Goal: Task Accomplishment & Management: Use online tool/utility

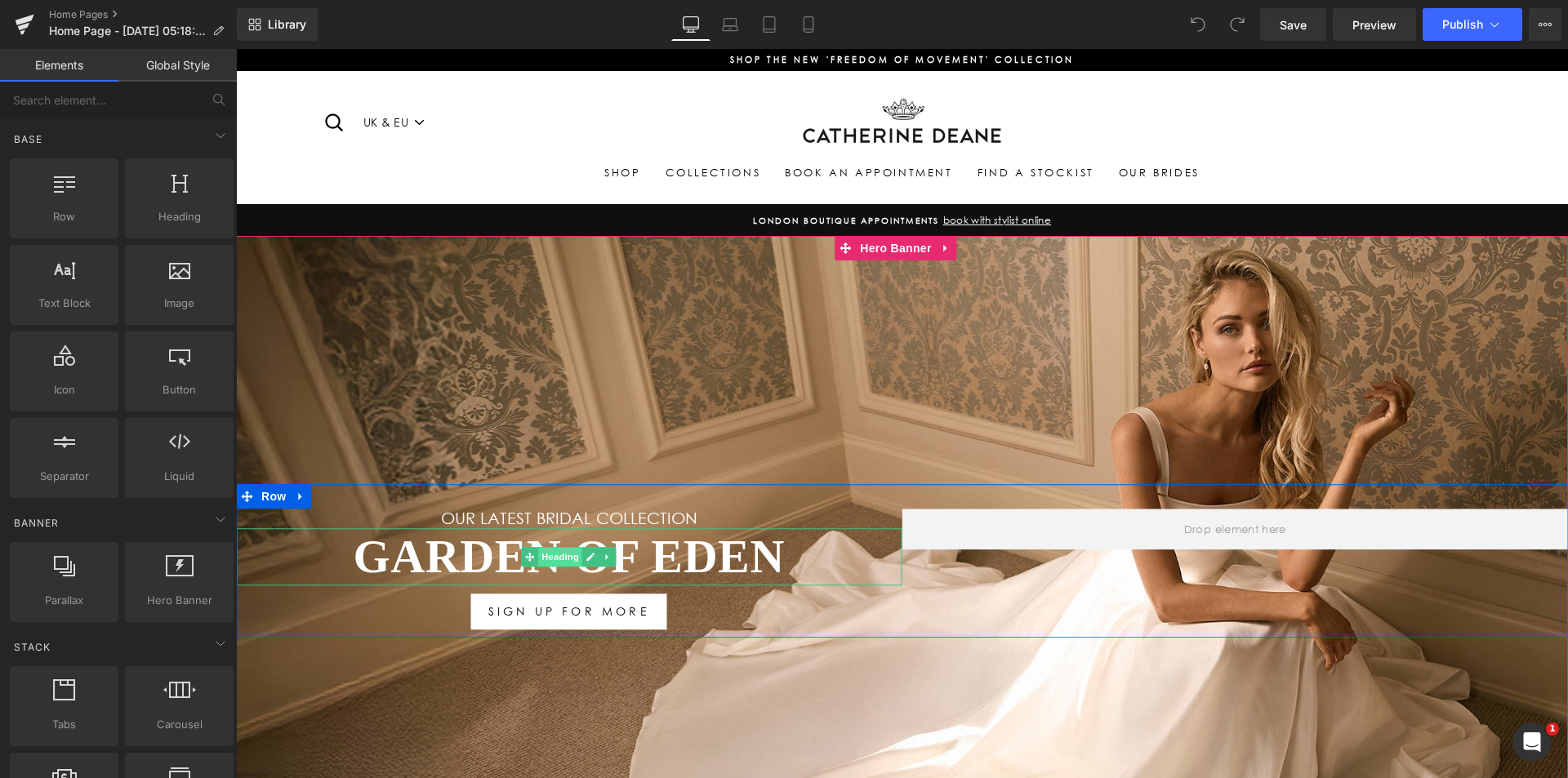
click at [556, 558] on span "Heading" at bounding box center [560, 557] width 44 height 20
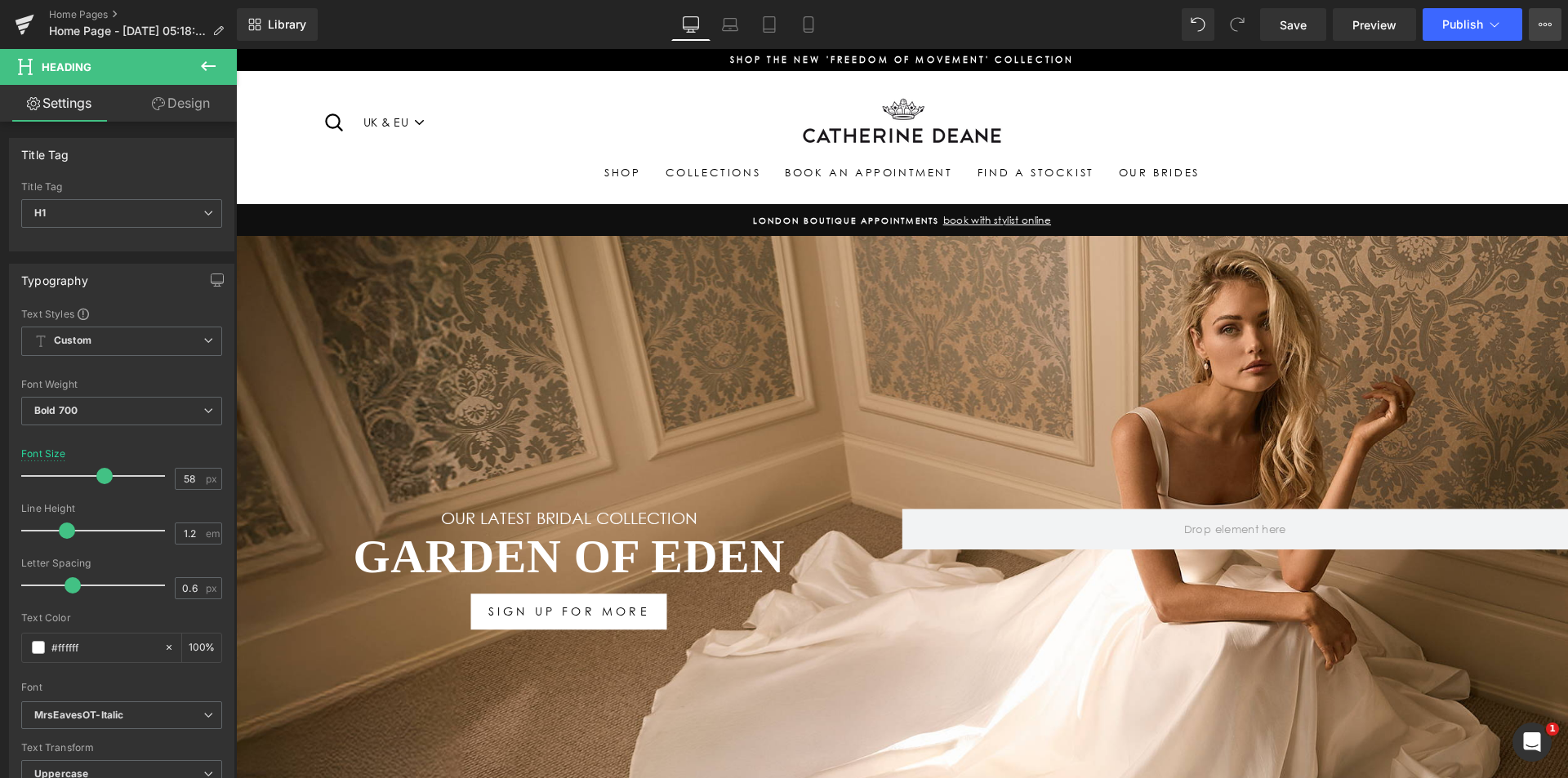
click at [1529, 22] on button "View Live Page View with current Template Save Template to Library Schedule Pub…" at bounding box center [1545, 24] width 32 height 32
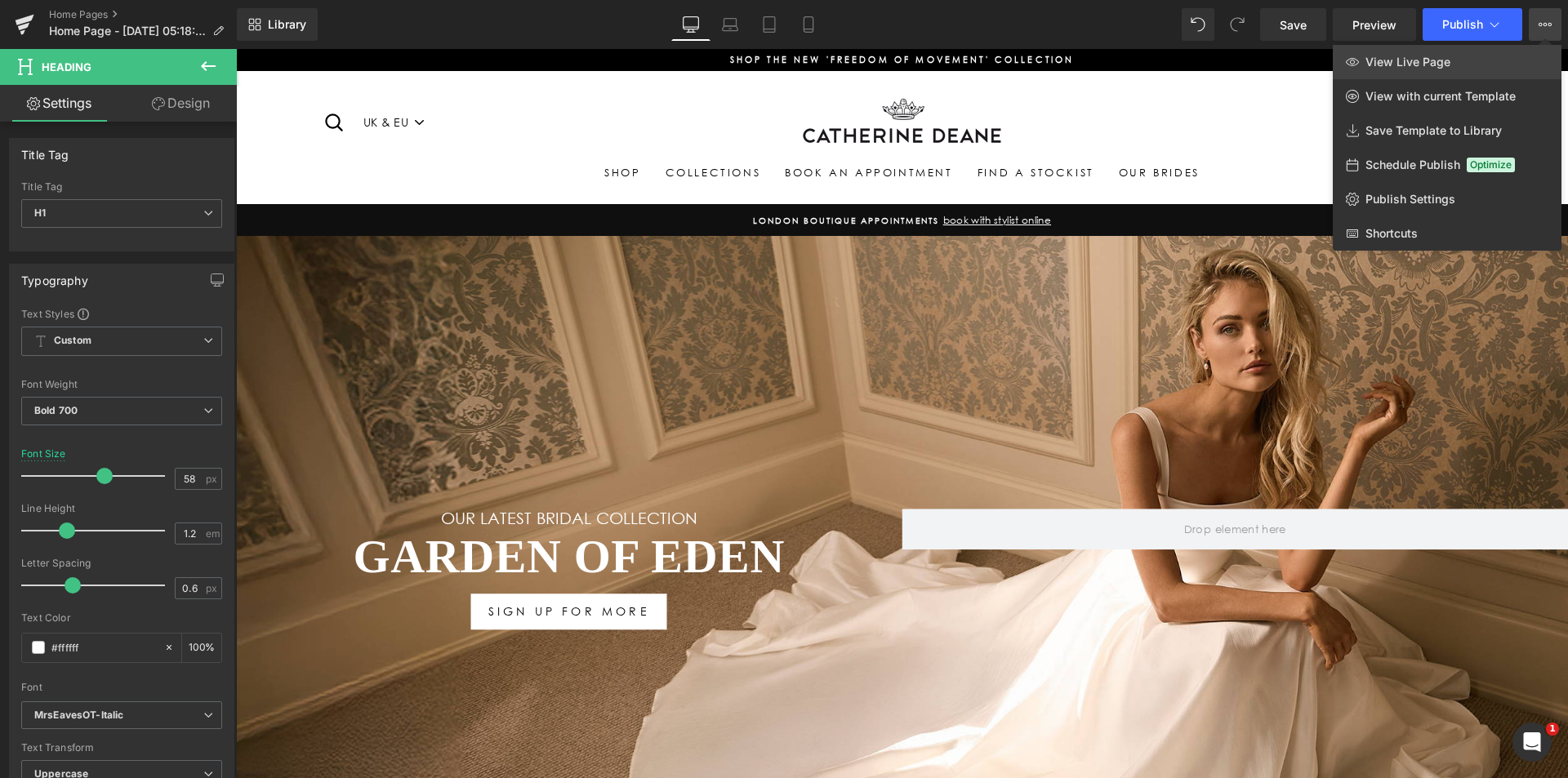
click at [1376, 63] on span "View Live Page" at bounding box center [1408, 62] width 85 height 15
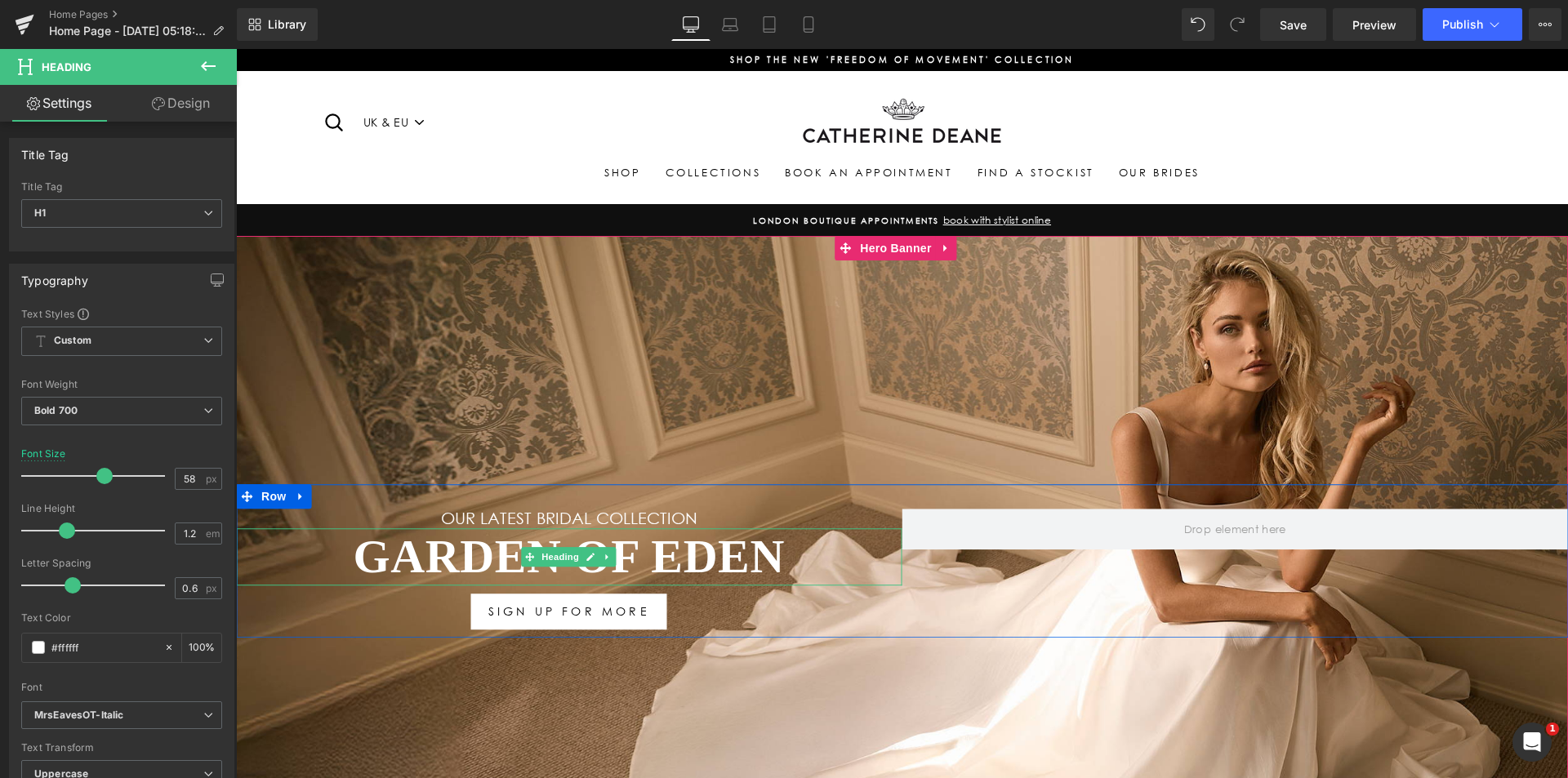
click at [540, 556] on span "Heading" at bounding box center [560, 557] width 44 height 20
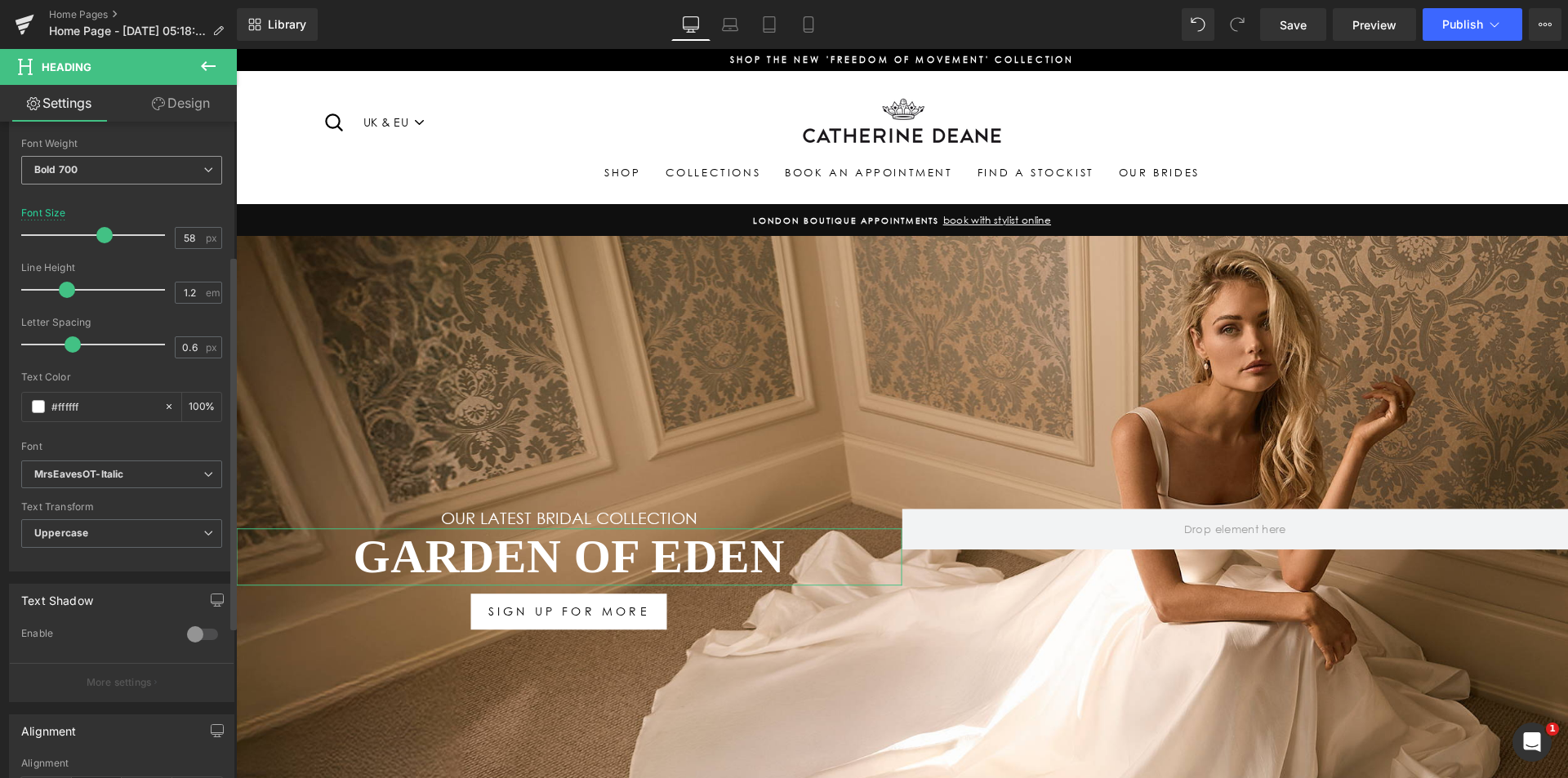
scroll to position [245, 0]
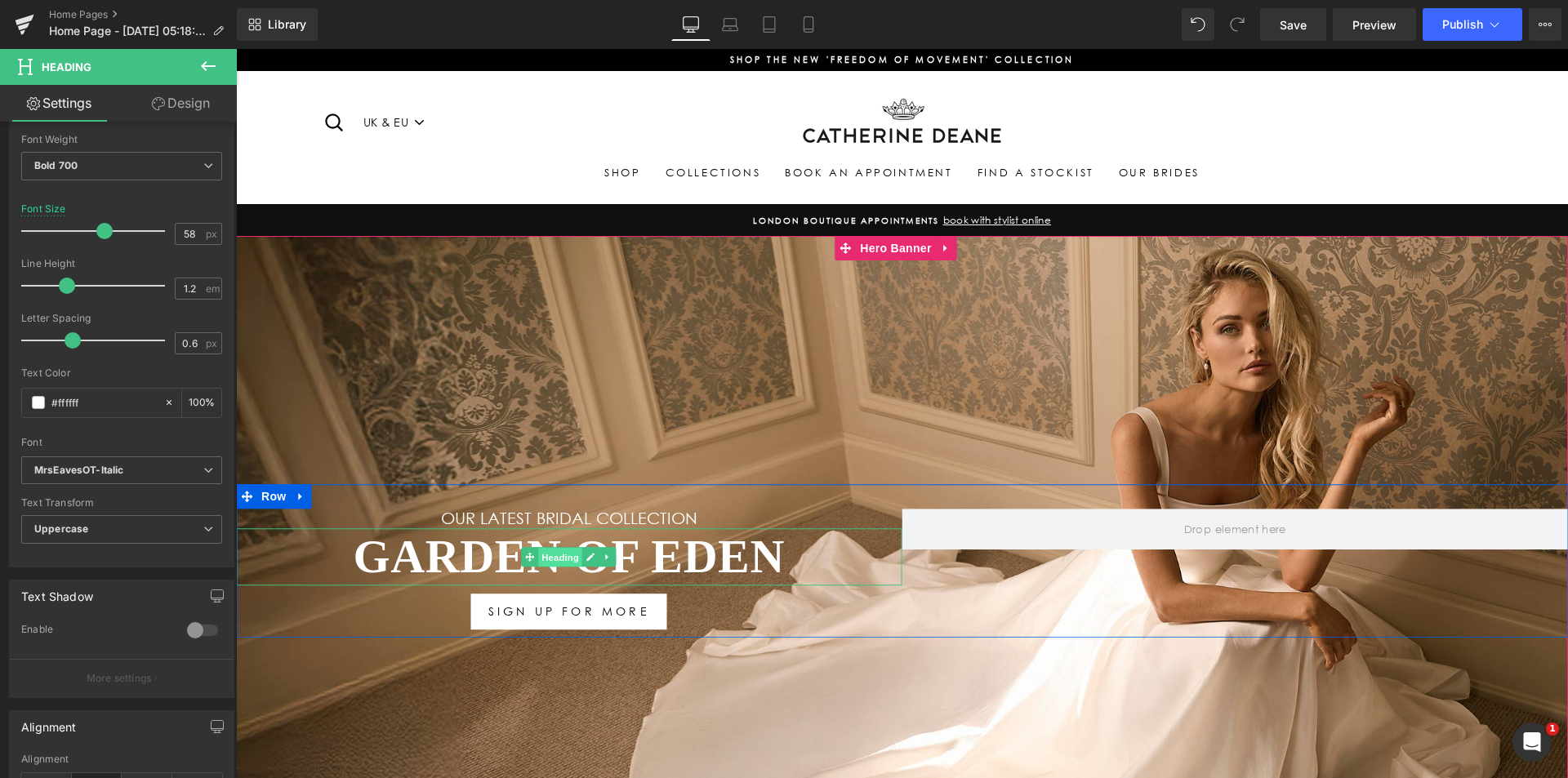
click at [559, 554] on span "Heading" at bounding box center [560, 558] width 44 height 20
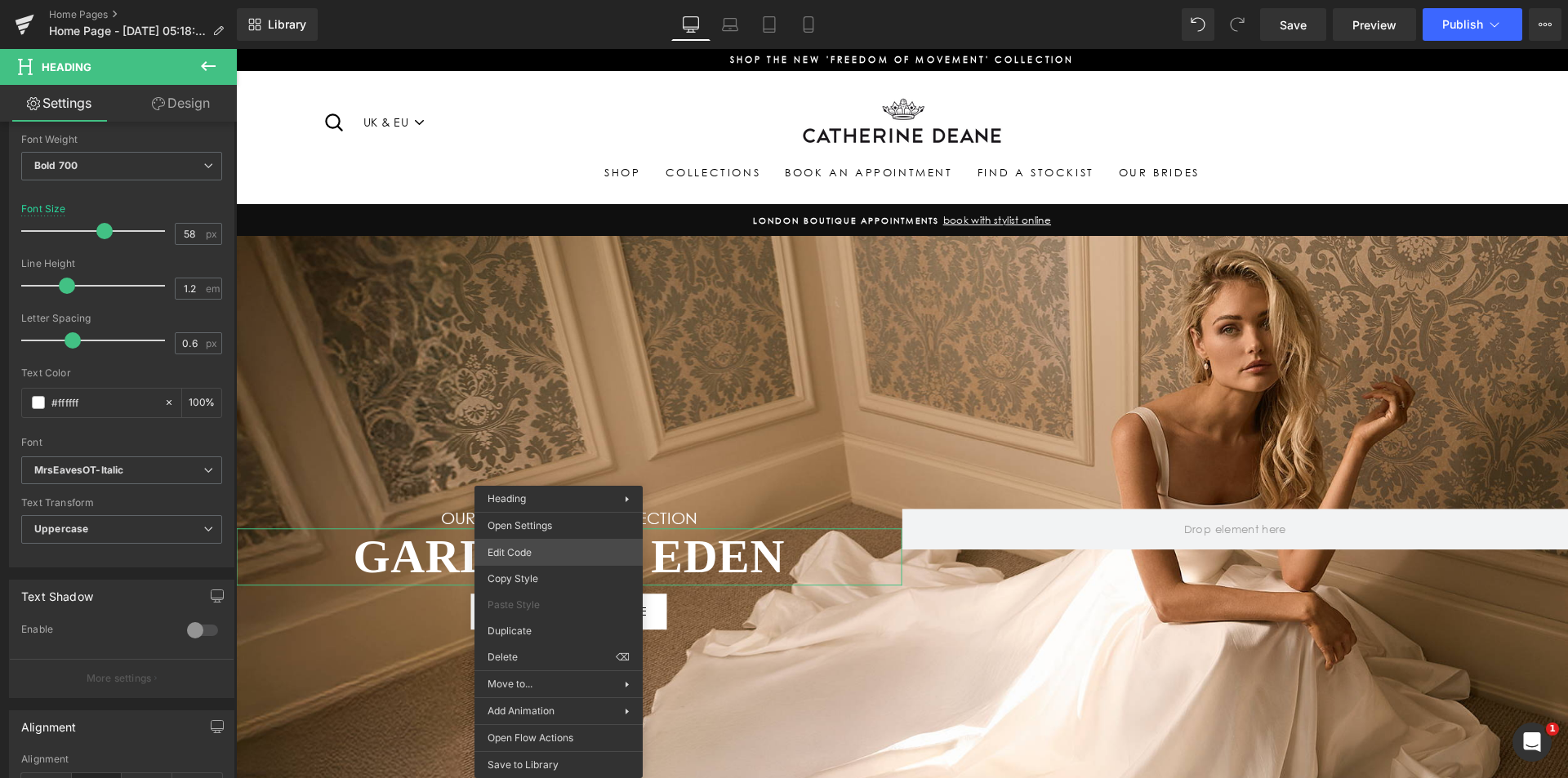
click at [558, 0] on div "Heading You are previewing how the will restyle your page. You can not edit Ele…" at bounding box center [784, 0] width 1568 height 0
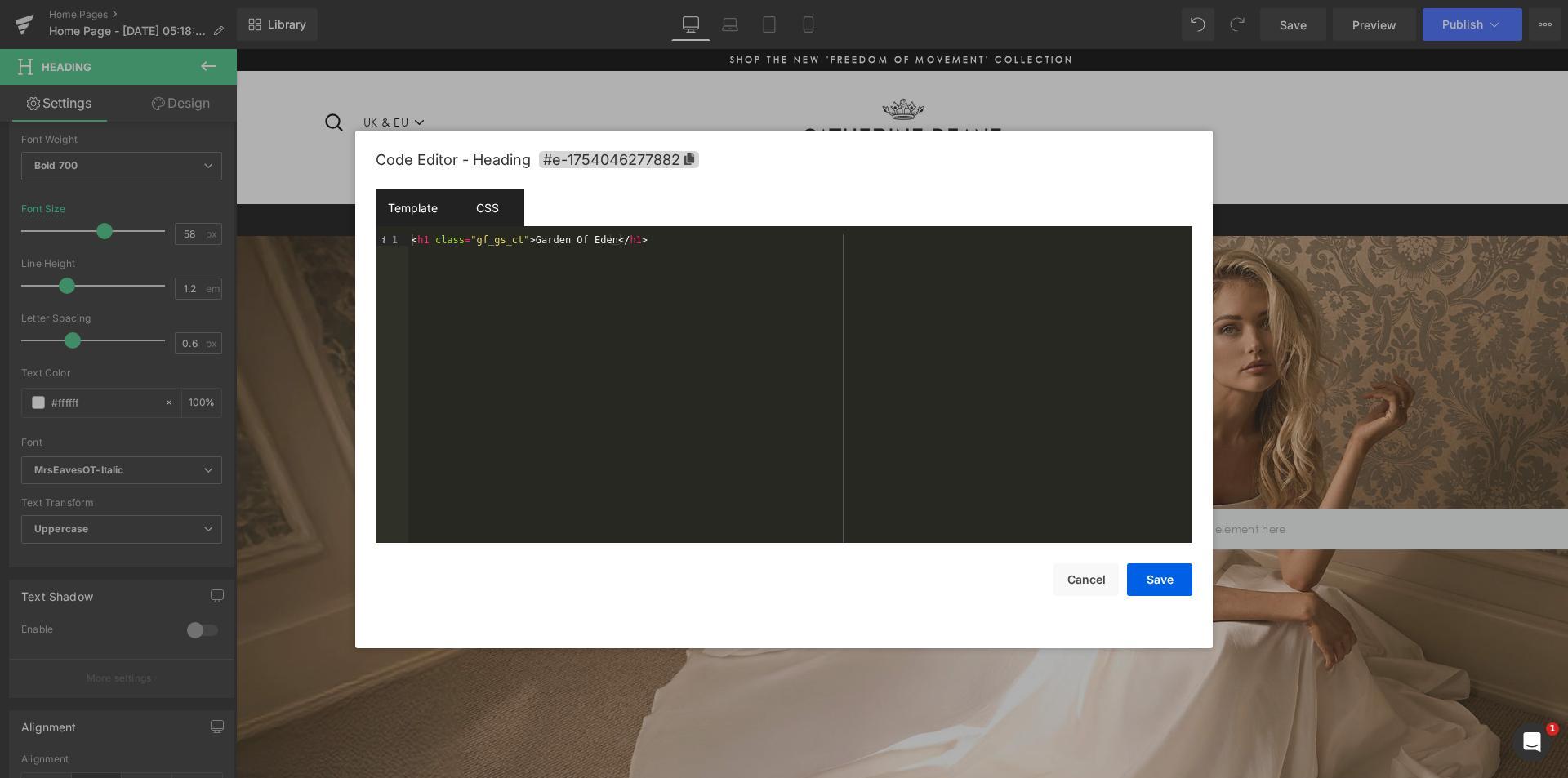
click at [496, 209] on div "CSS" at bounding box center [486, 208] width 74 height 37
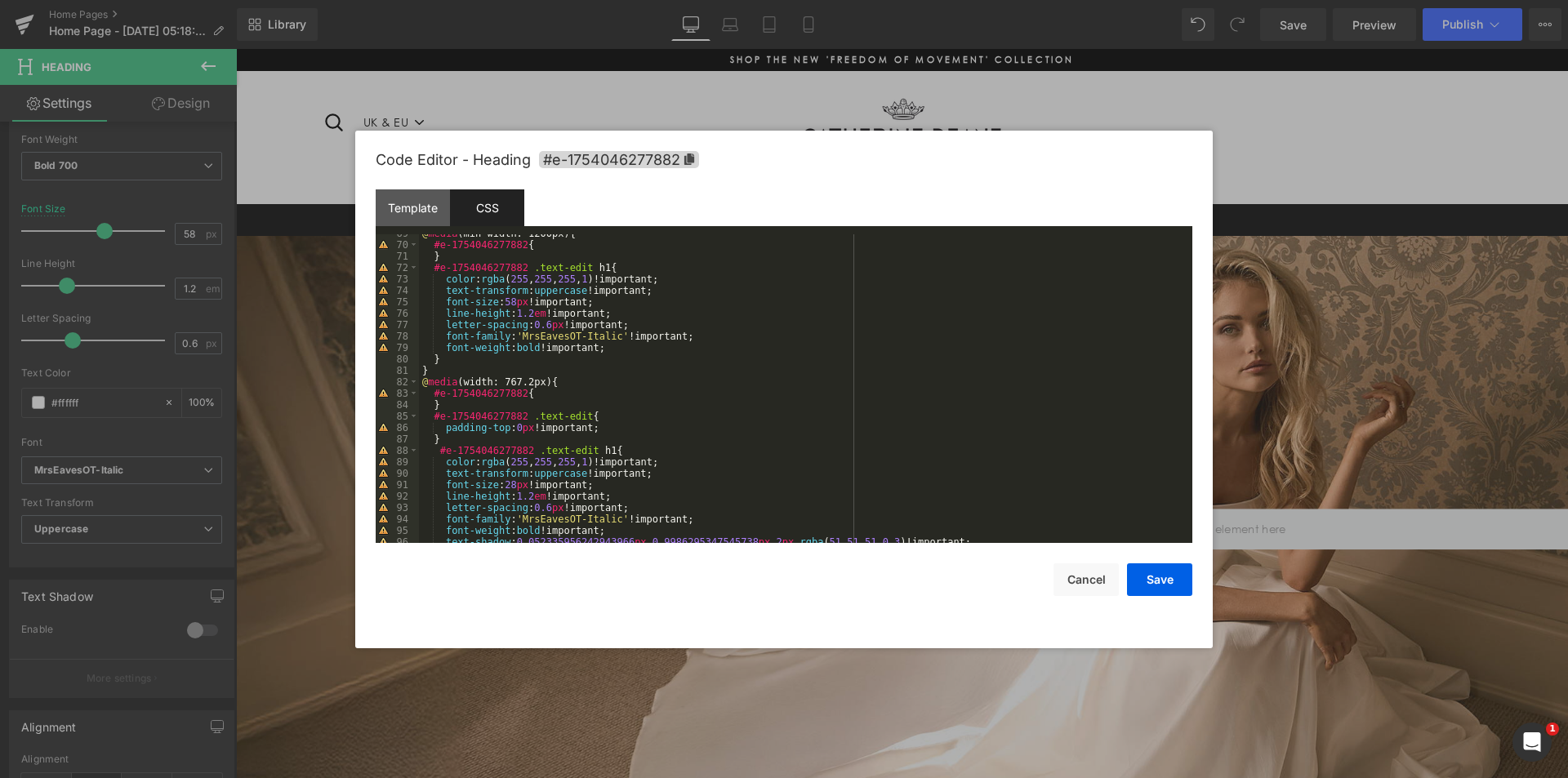
scroll to position [823, 0]
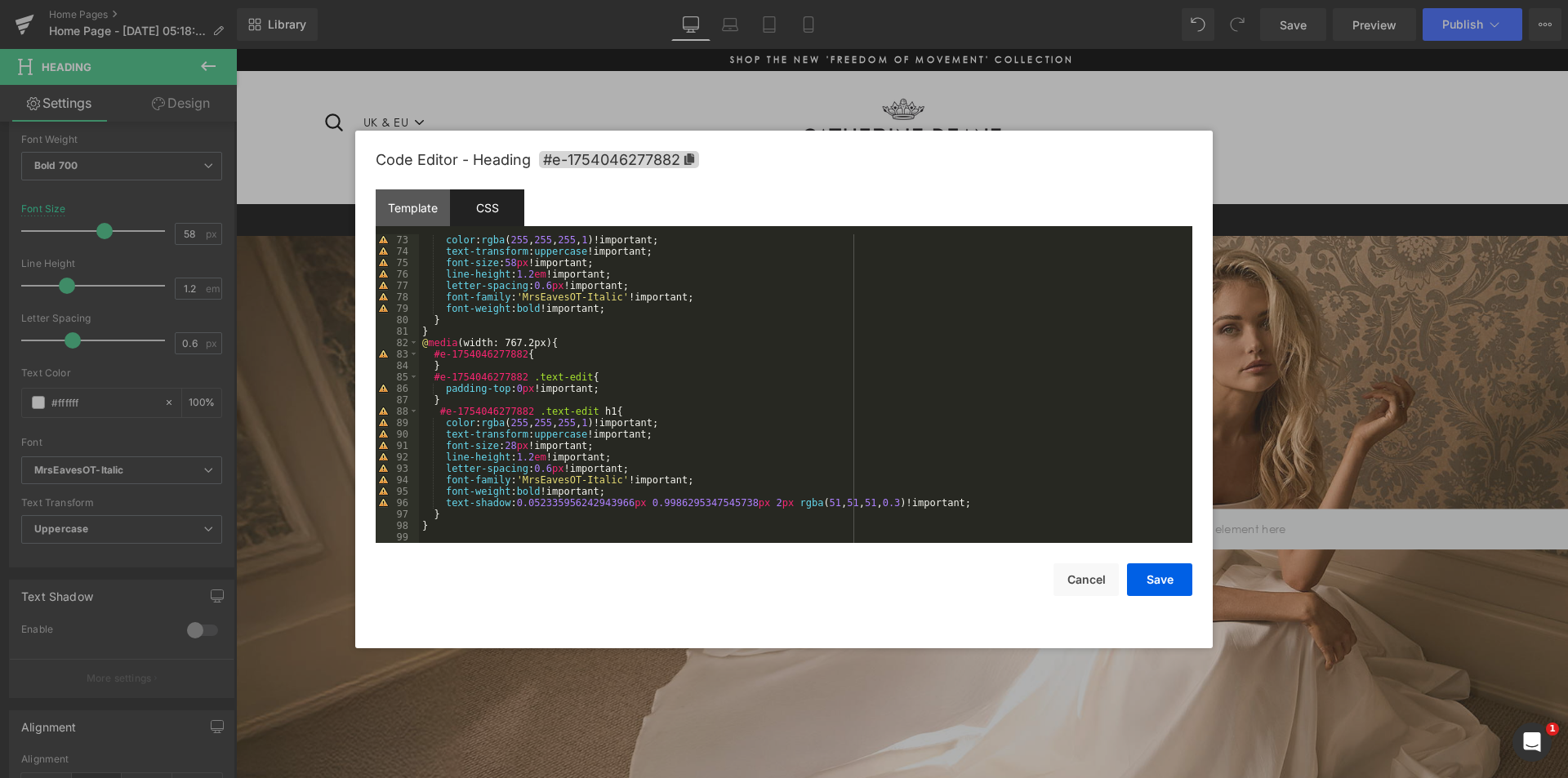
click at [990, 107] on div at bounding box center [784, 389] width 1568 height 778
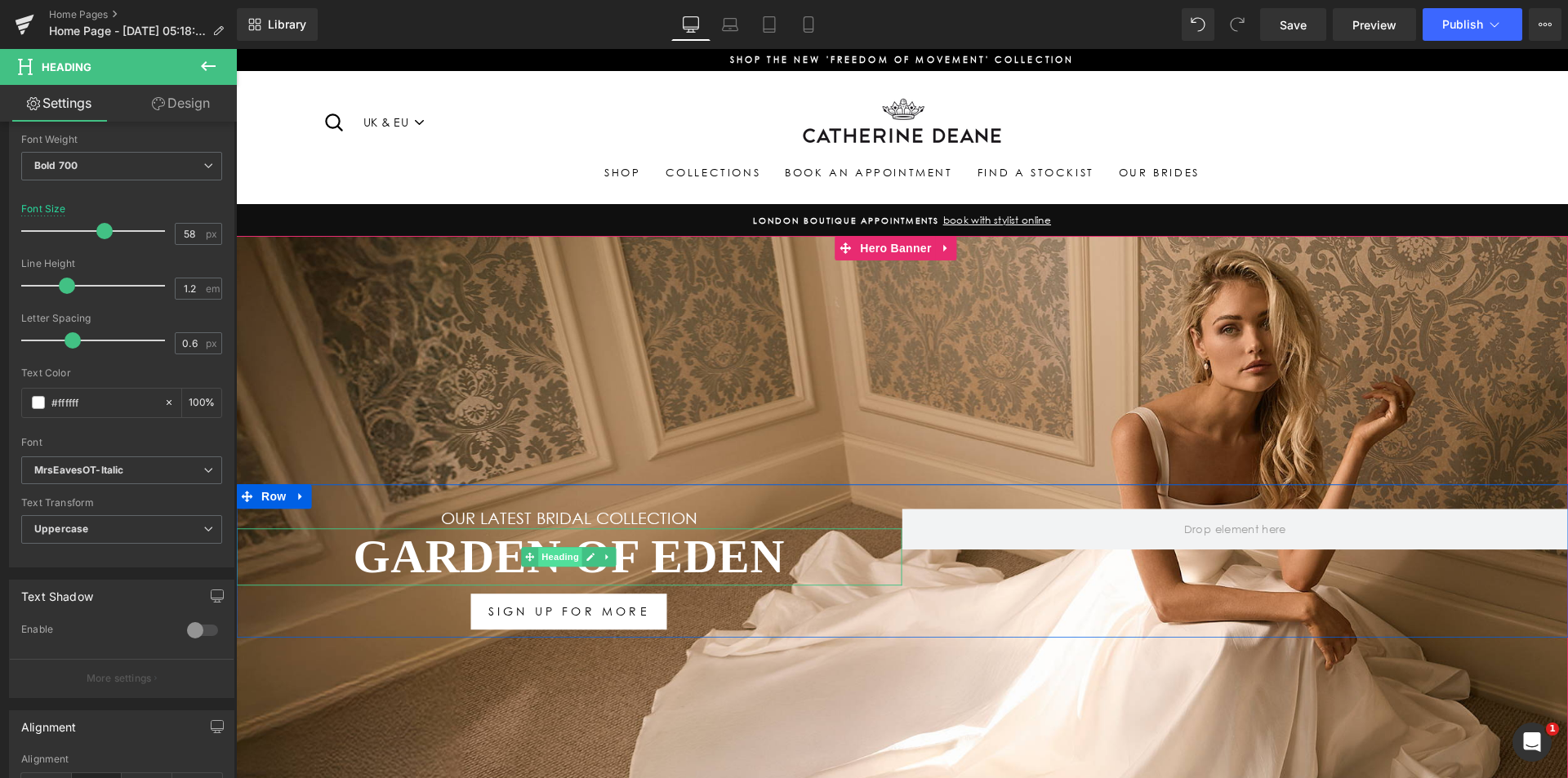
click at [552, 555] on span "Heading" at bounding box center [560, 557] width 44 height 20
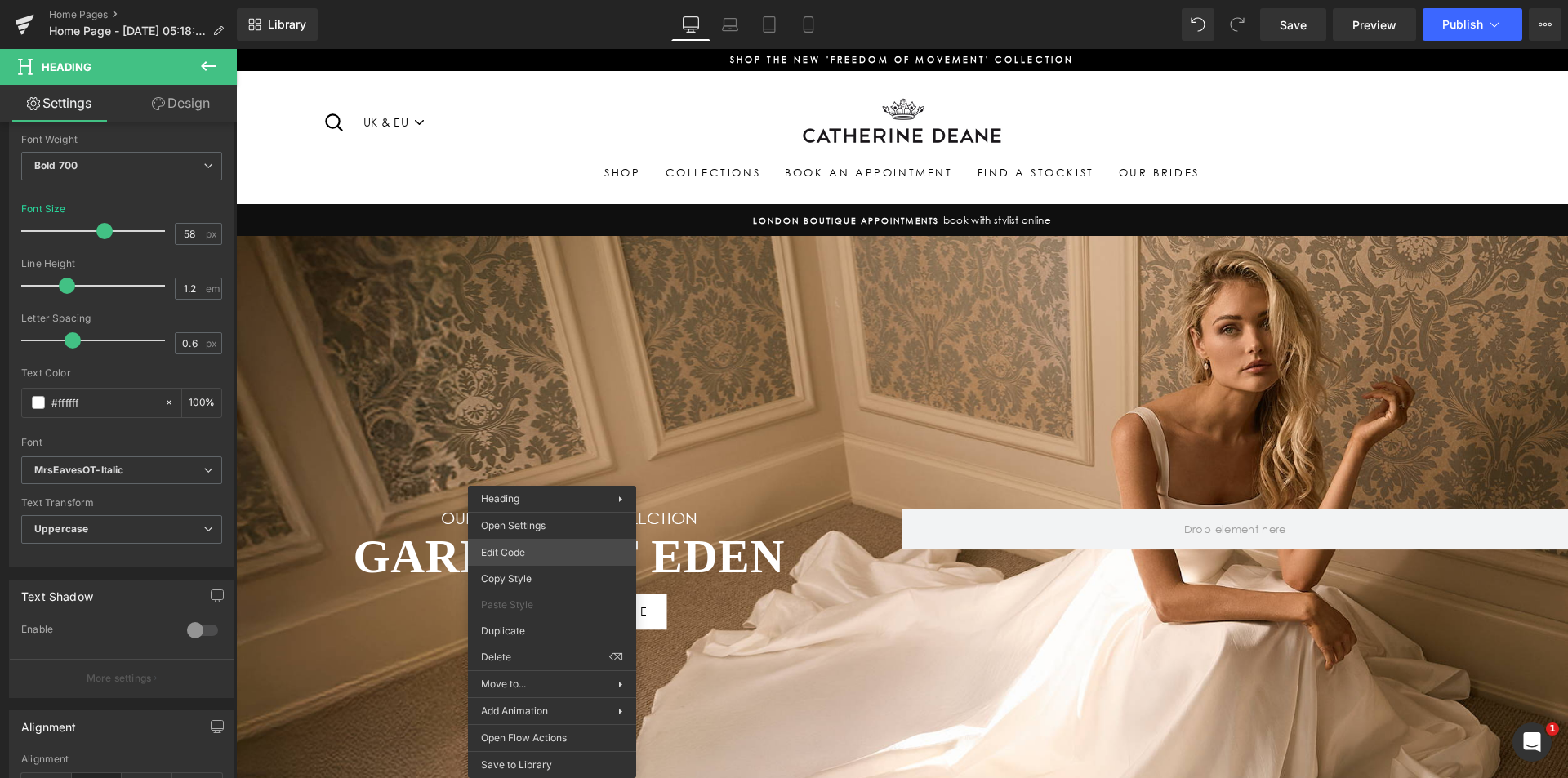
click at [550, 0] on div "Heading You are previewing how the will restyle your page. You can not edit Ele…" at bounding box center [784, 0] width 1568 height 0
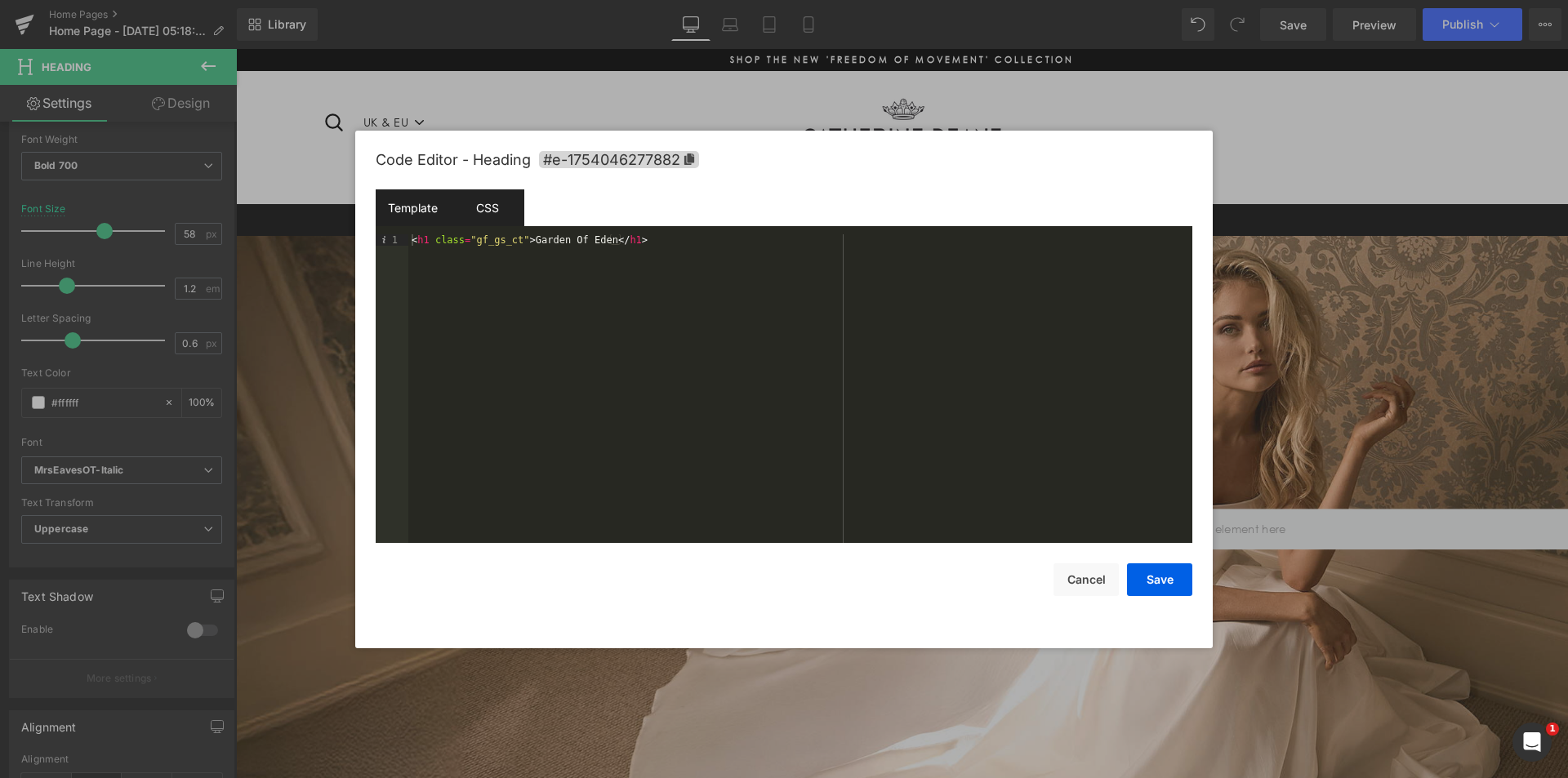
click at [498, 218] on div "CSS" at bounding box center [486, 208] width 74 height 37
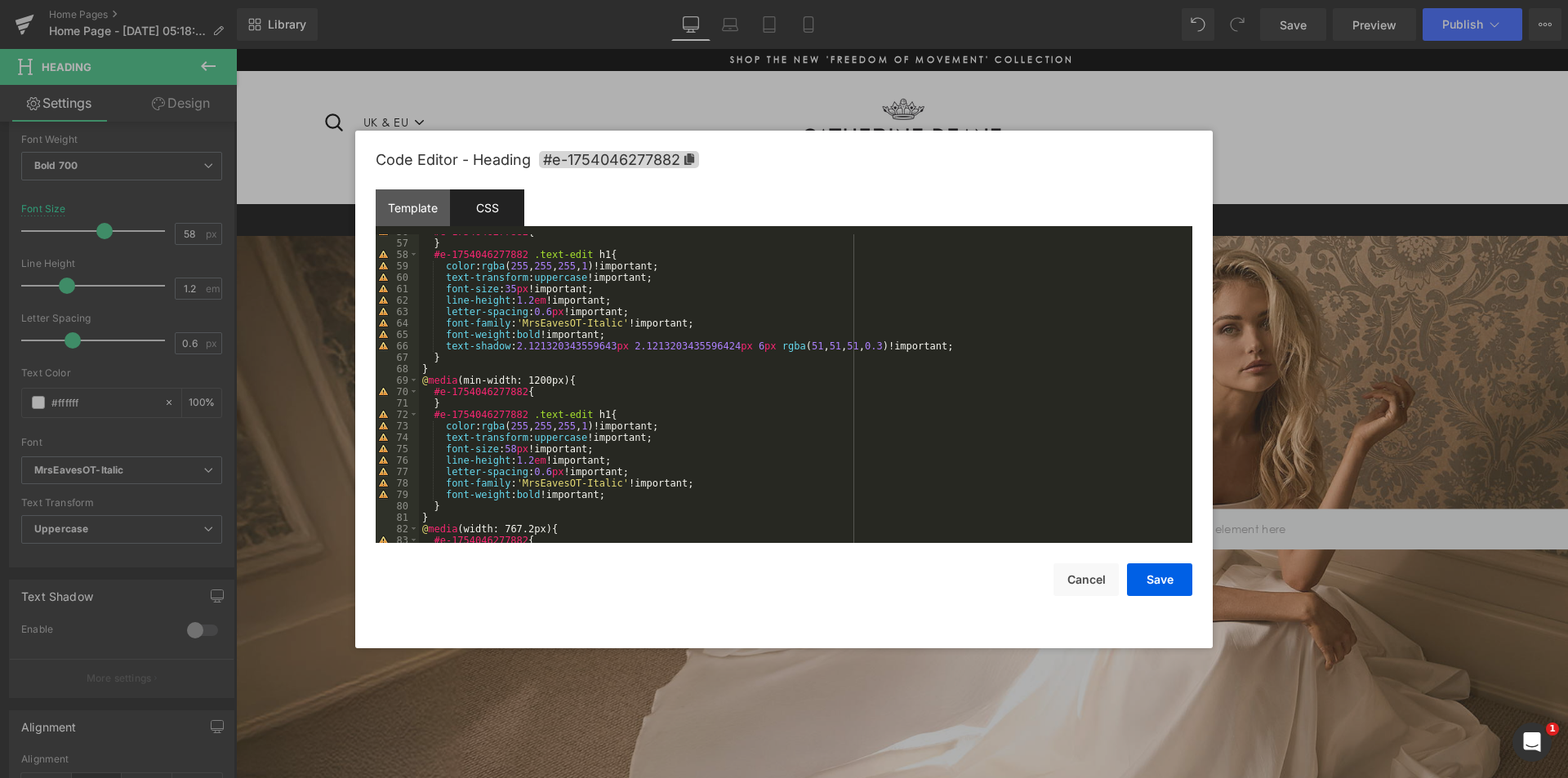
scroll to position [686, 0]
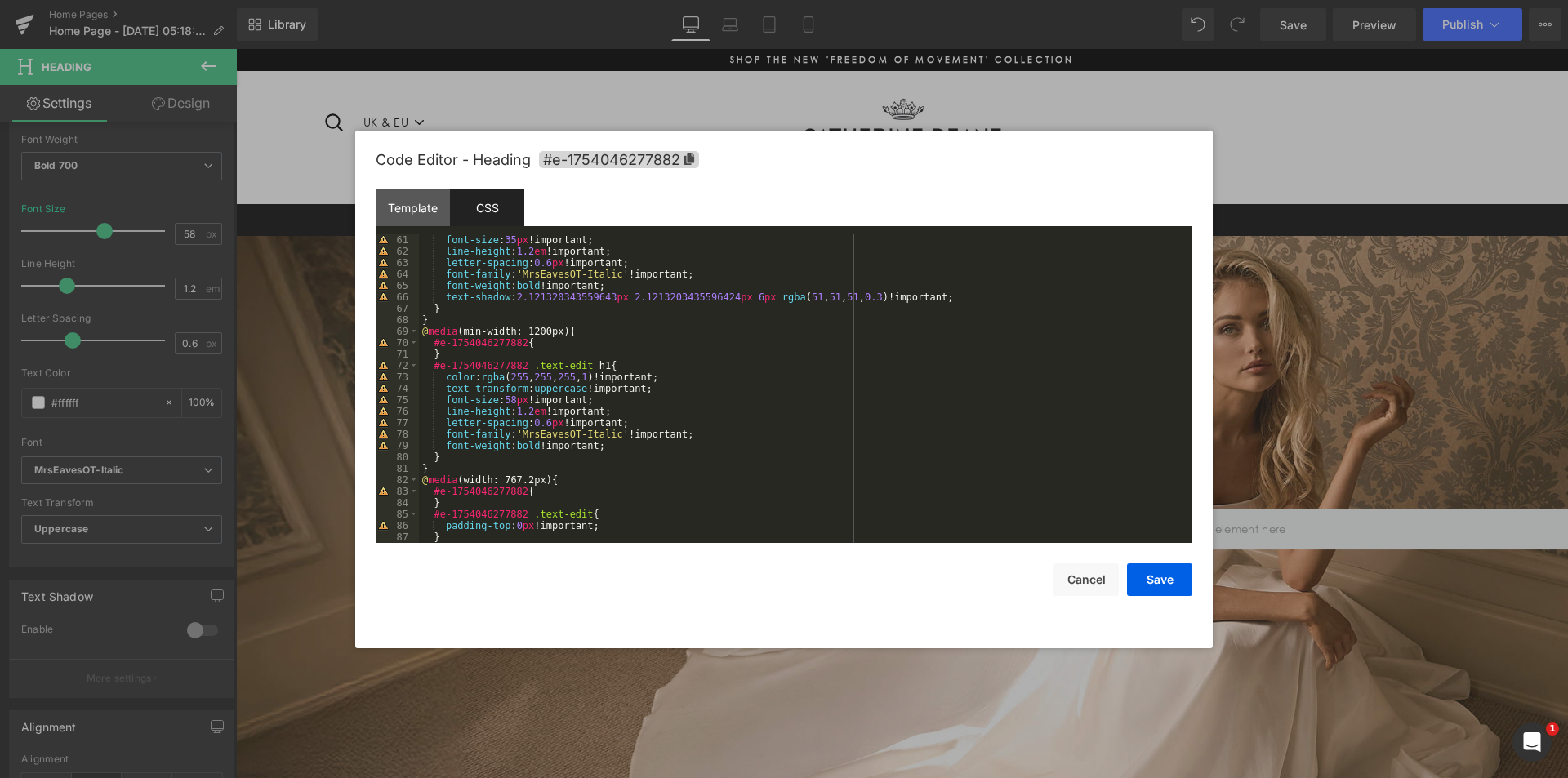
click at [1006, 406] on div at bounding box center [901, 418] width 217 height 25
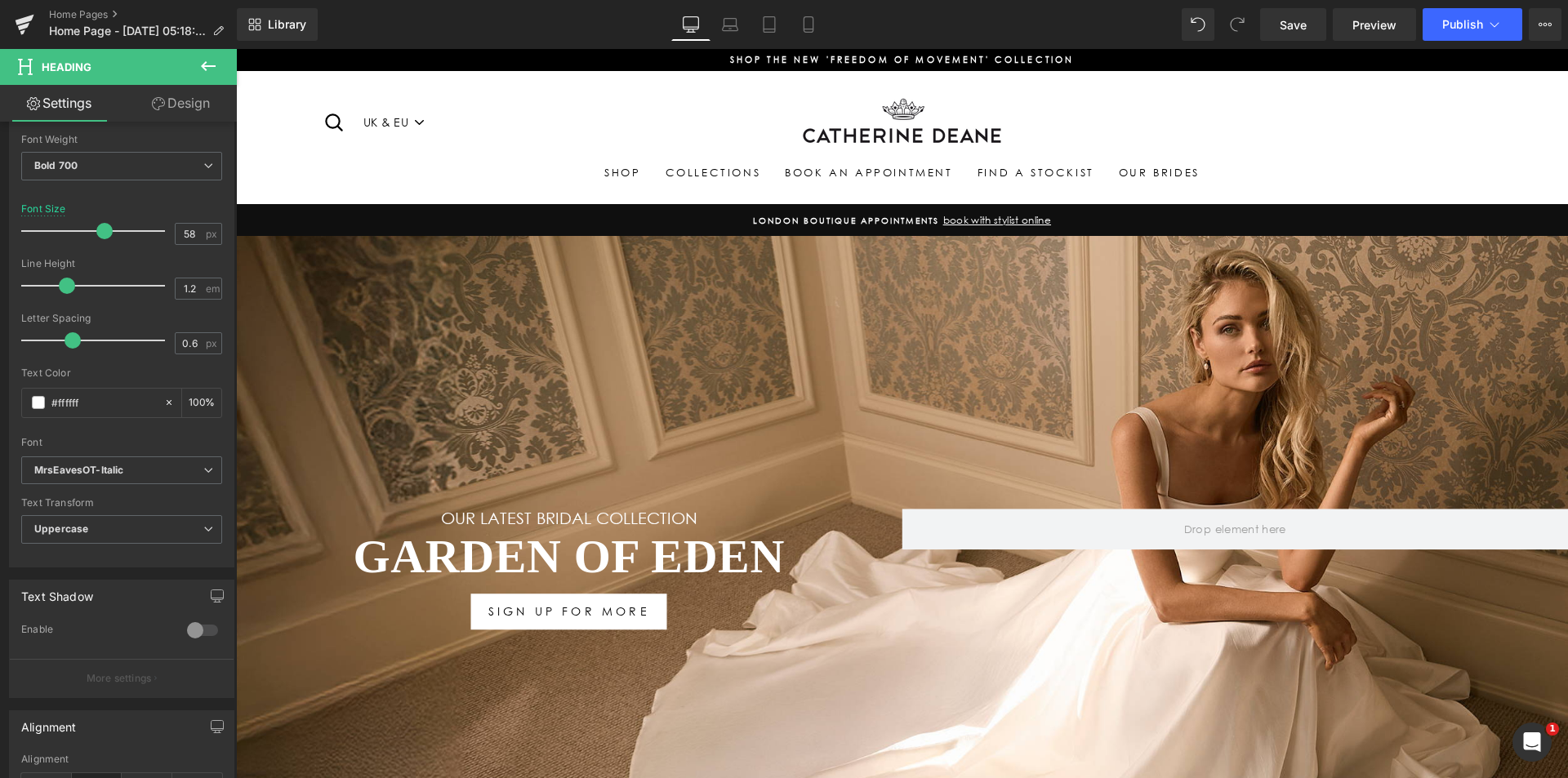
click at [205, 68] on icon at bounding box center [209, 66] width 20 height 20
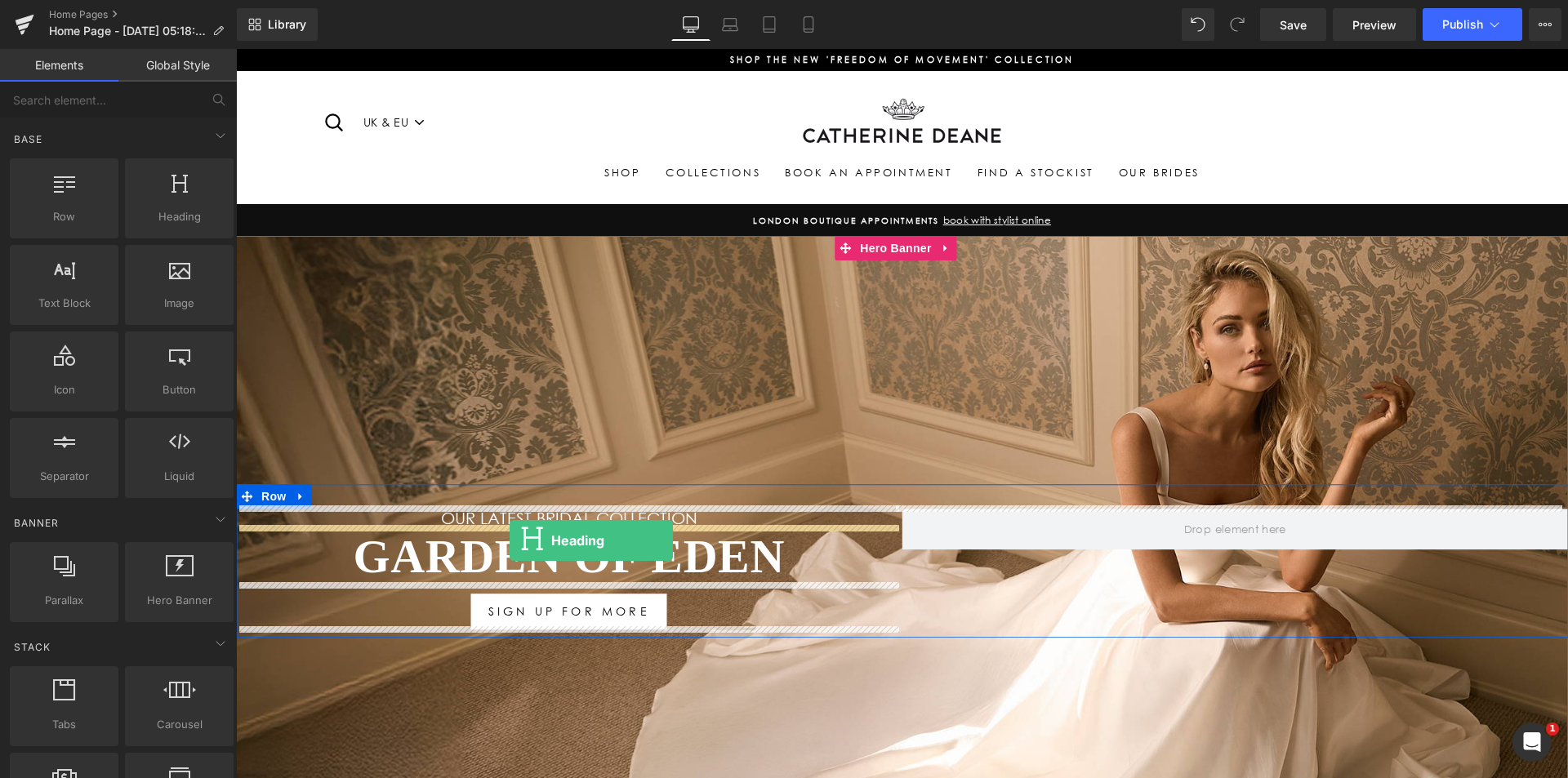
drag, startPoint x: 414, startPoint y: 253, endPoint x: 510, endPoint y: 540, distance: 302.6
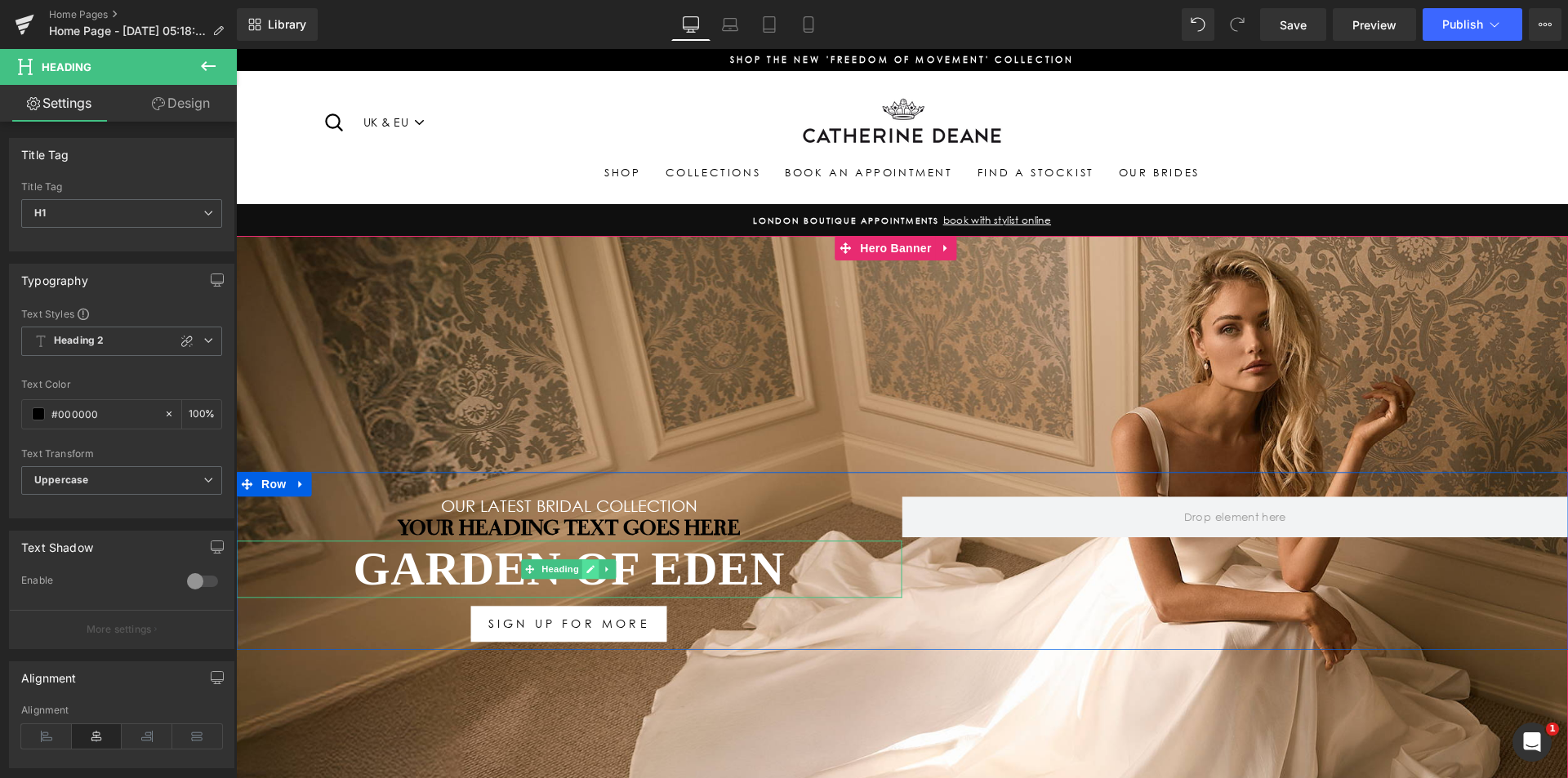
click at [586, 570] on icon at bounding box center [590, 569] width 9 height 10
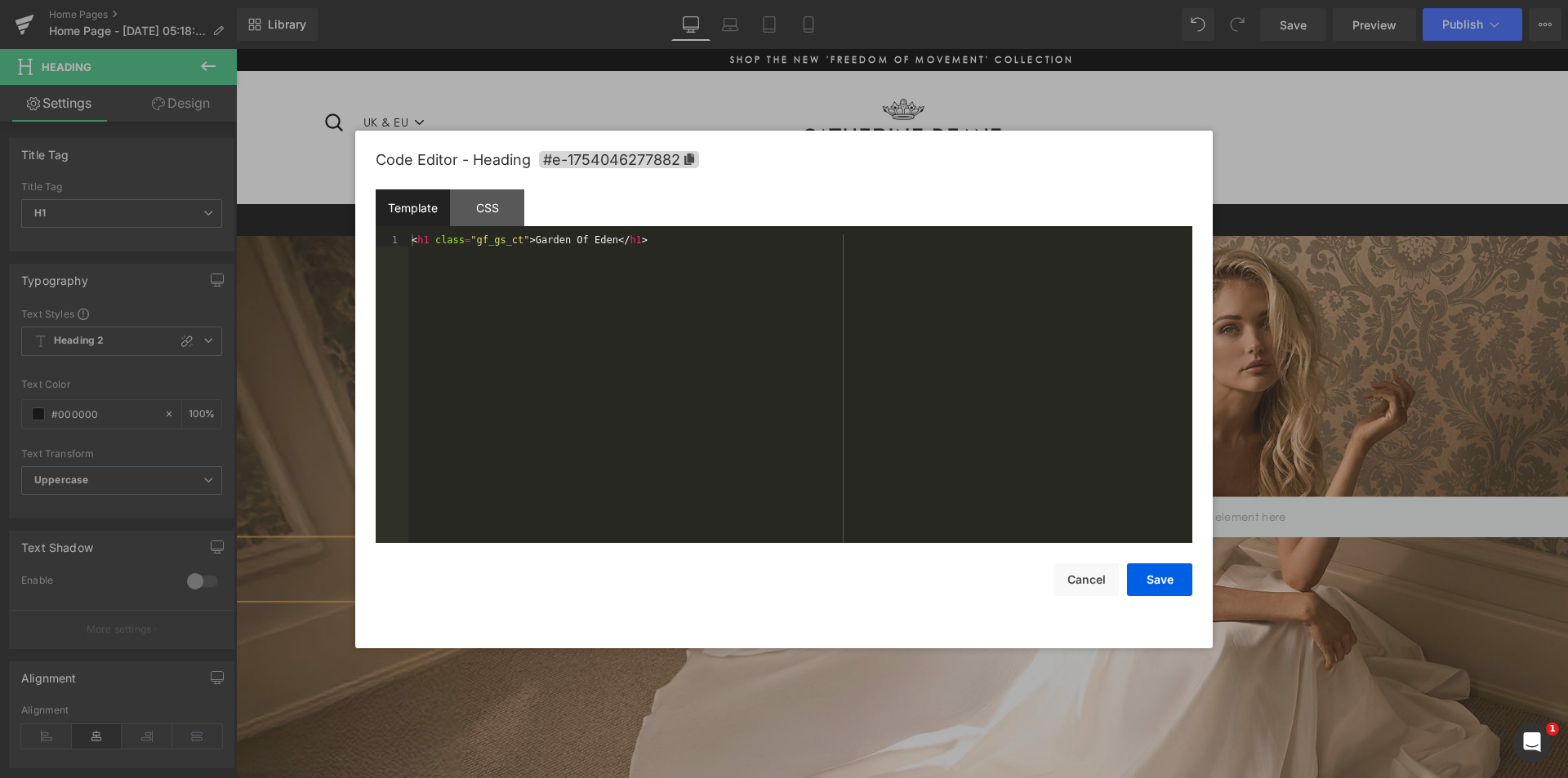
click at [554, 0] on div "Heading You are previewing how the will restyle your page. You can not edit Ele…" at bounding box center [784, 0] width 1568 height 0
drag, startPoint x: 526, startPoint y: 242, endPoint x: 598, endPoint y: 241, distance: 72.0
click at [0, 0] on div at bounding box center [0, 0] width 0 height 0
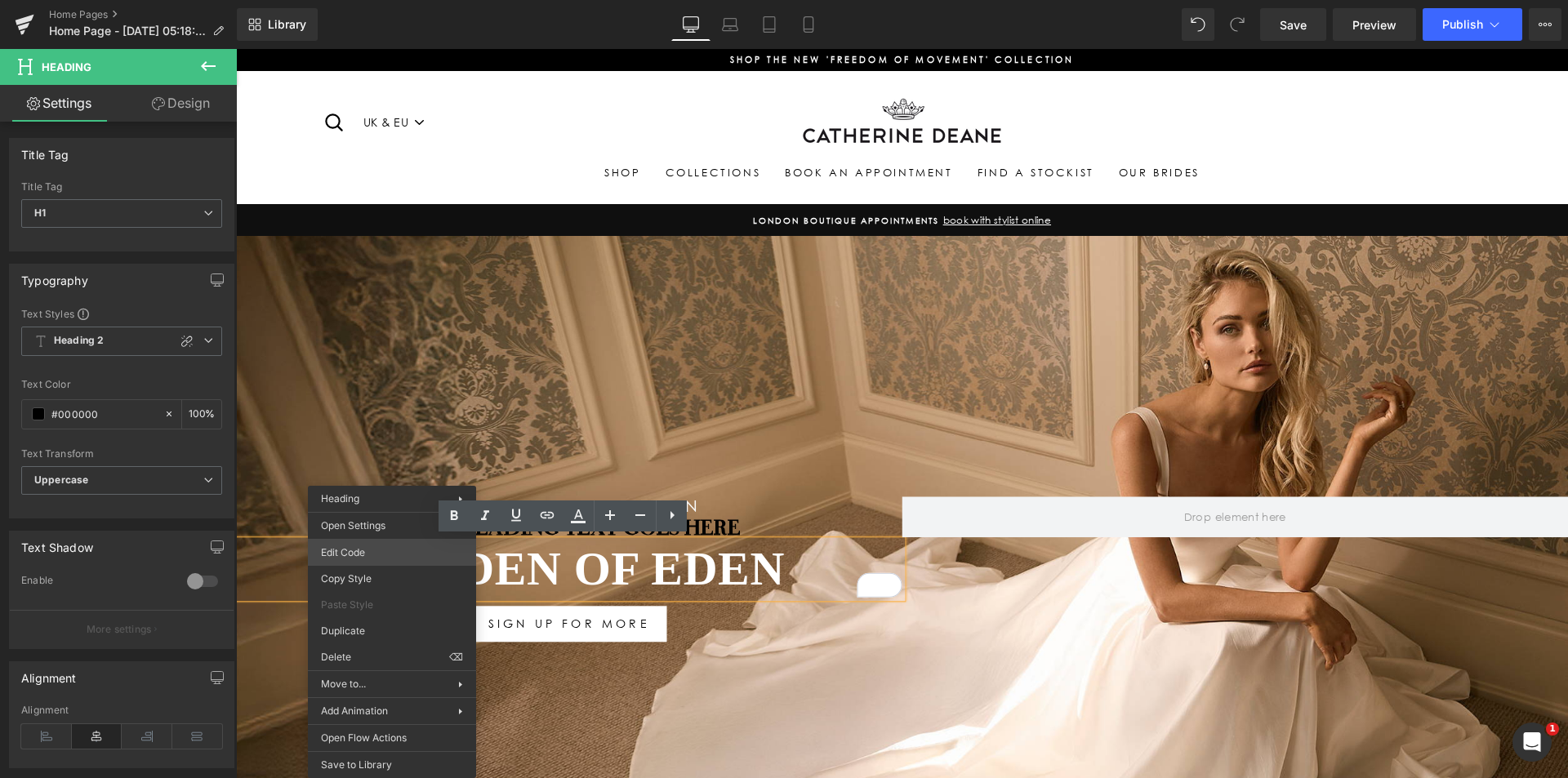
click at [372, 0] on div "Heading You are previewing how the will restyle your page. You can not edit Ele…" at bounding box center [784, 0] width 1568 height 0
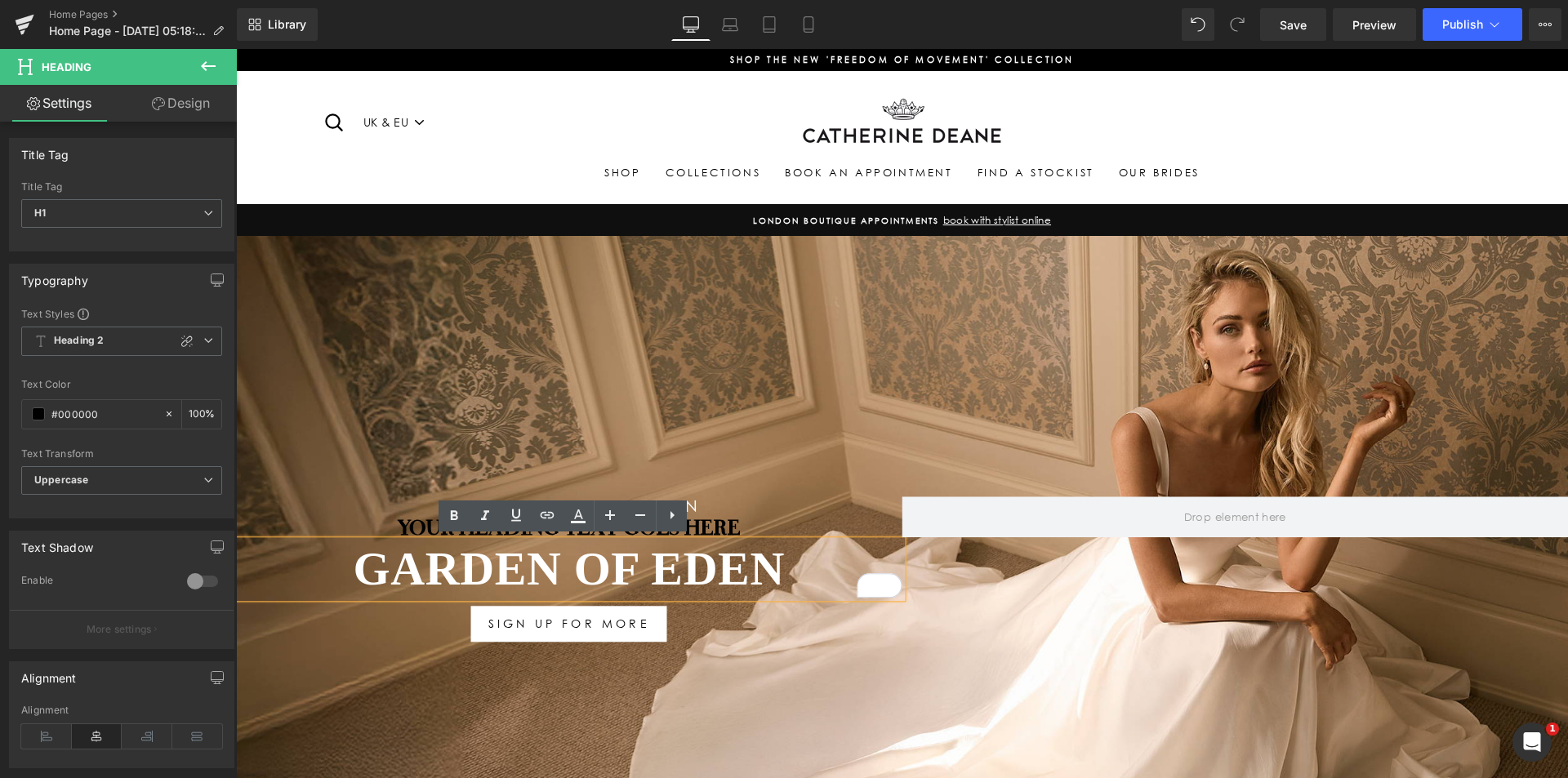
click at [708, 492] on div "Our LATEST BRIDAL COLLECTION Heading Your heading text goes here Heading Garden…" at bounding box center [902, 561] width 1332 height 177
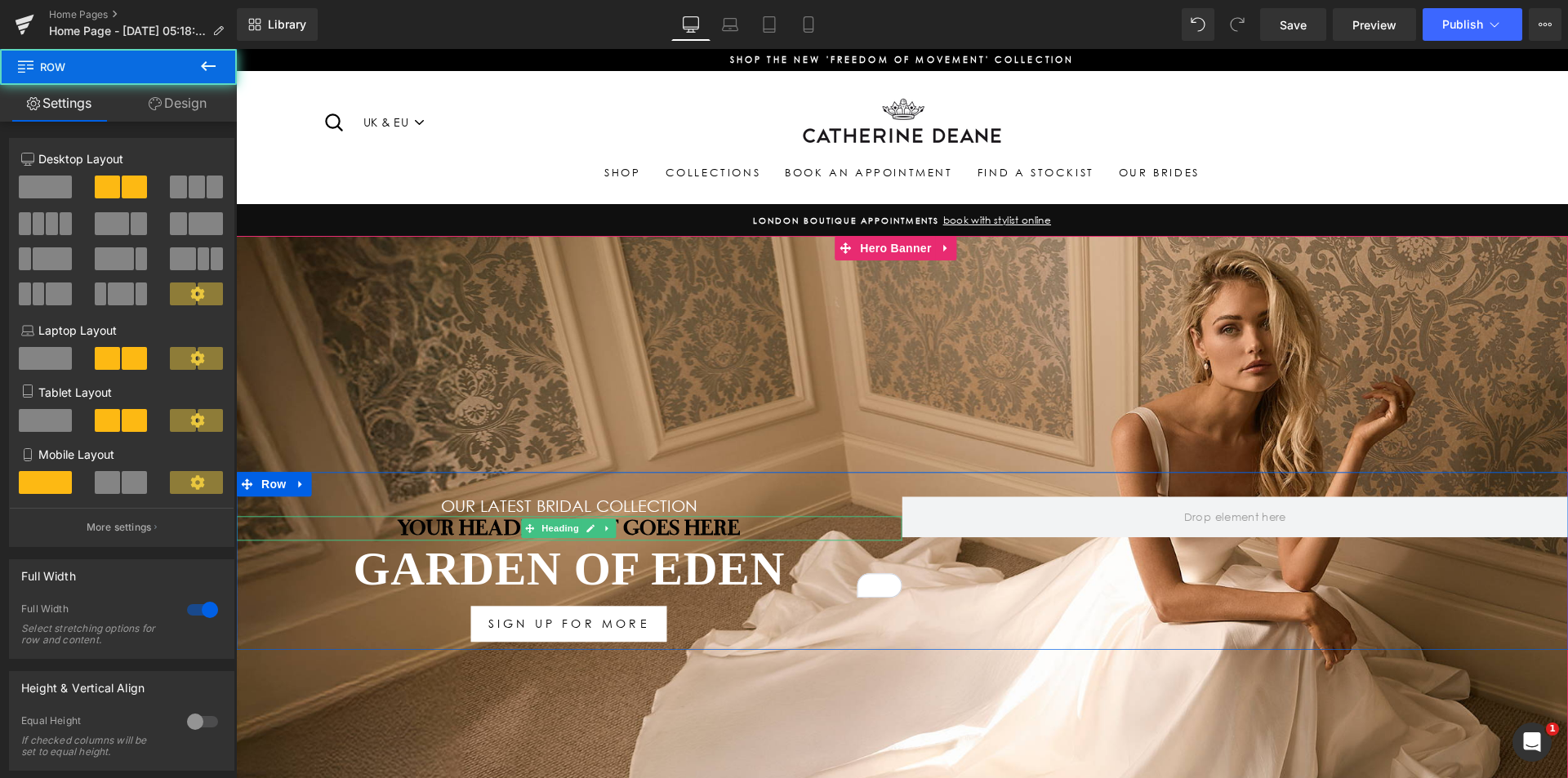
click at [693, 526] on h1 "Your heading text goes here" at bounding box center [570, 529] width 667 height 24
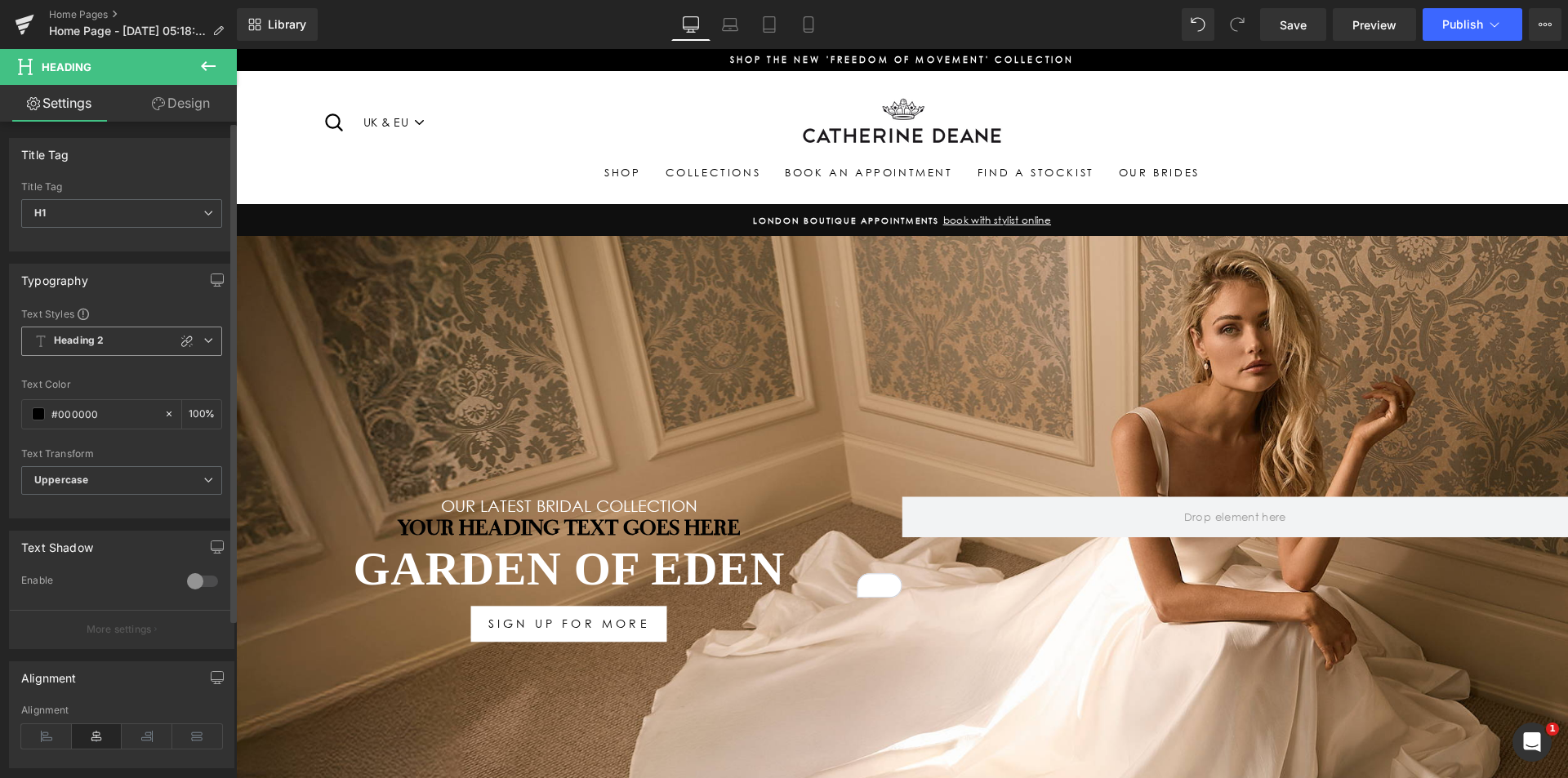
click at [121, 344] on span "Heading 2" at bounding box center [122, 341] width 201 height 29
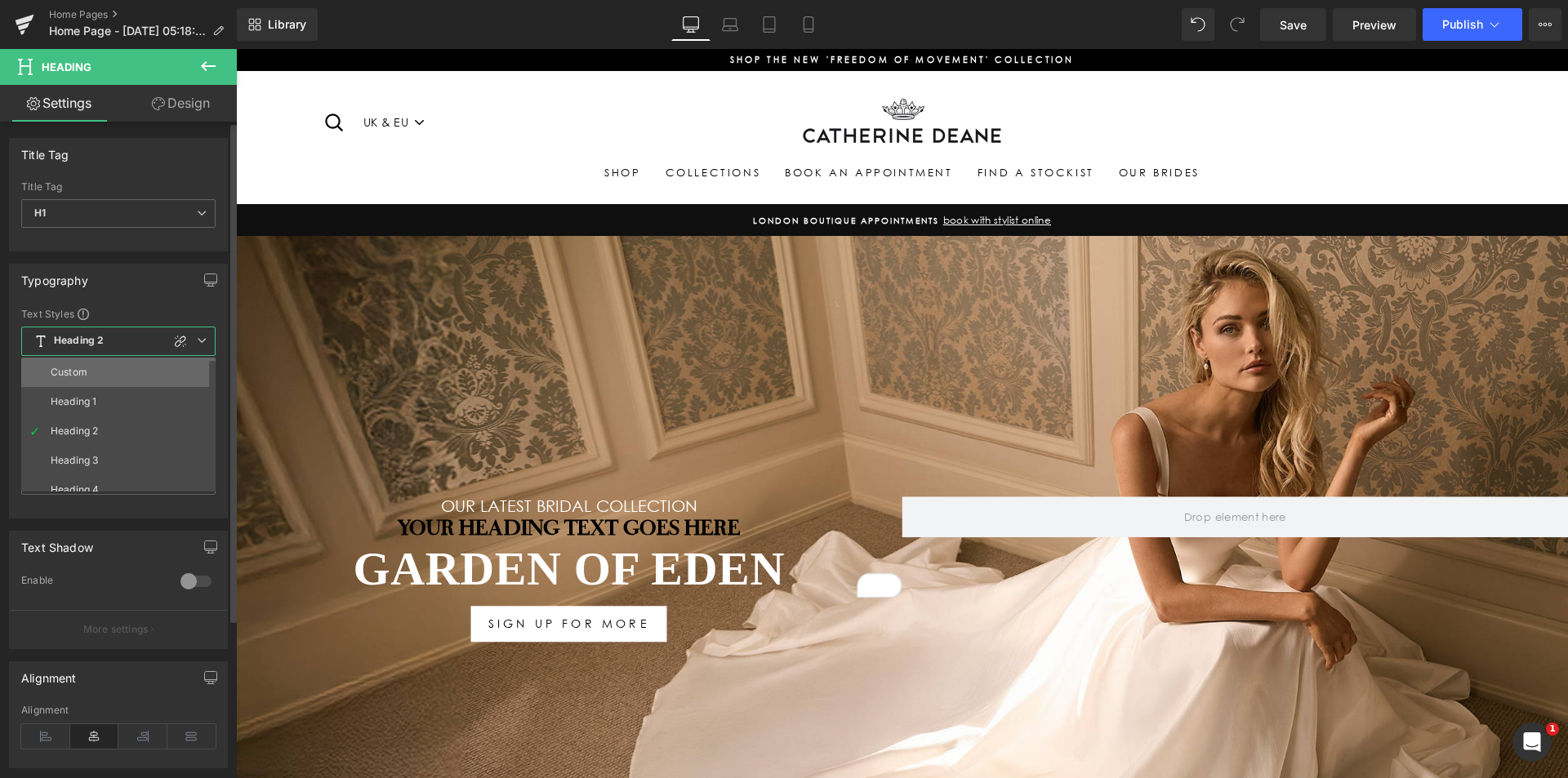
click at [90, 368] on li "Custom" at bounding box center [122, 372] width 202 height 29
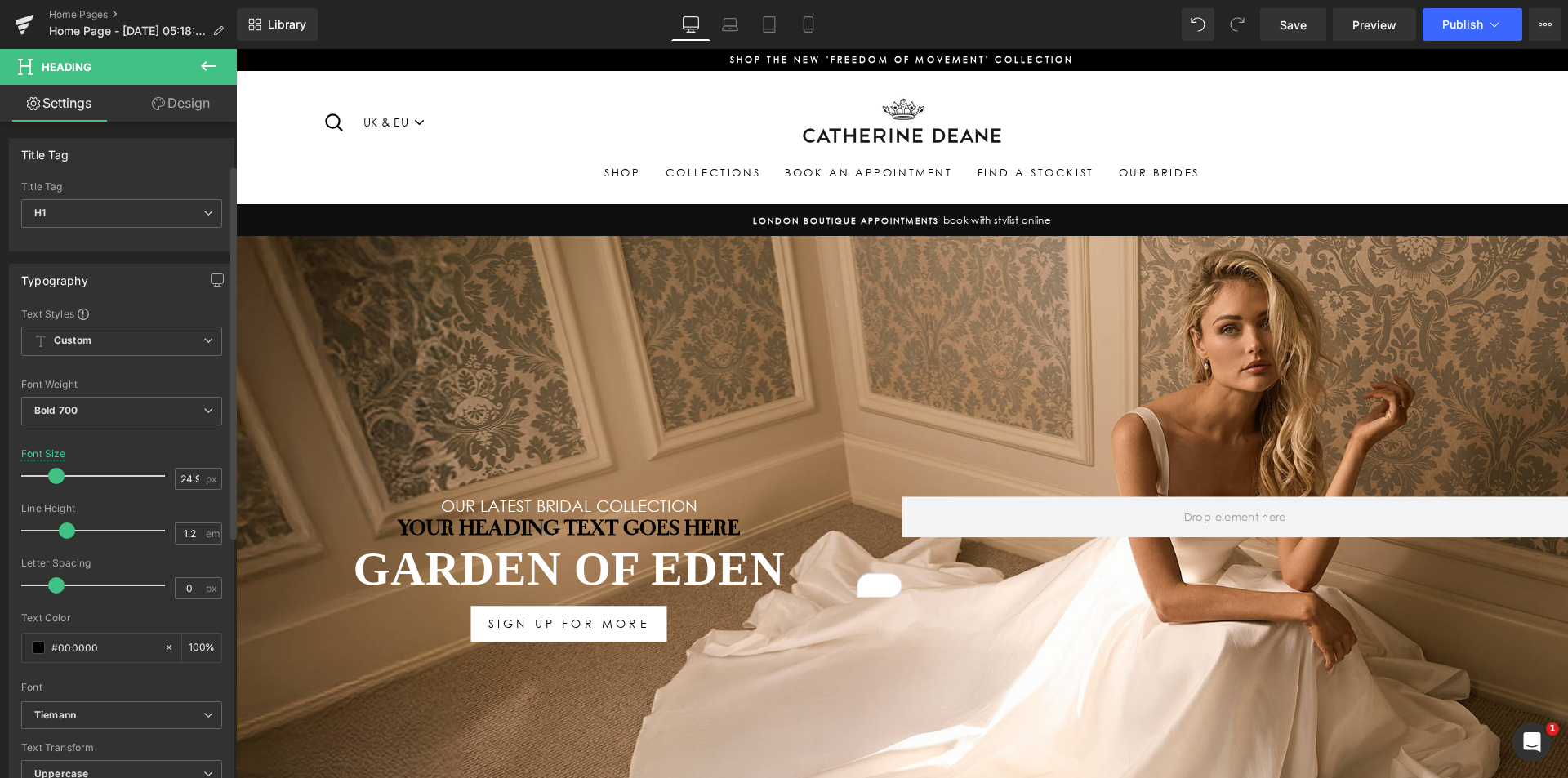
scroll to position [163, 0]
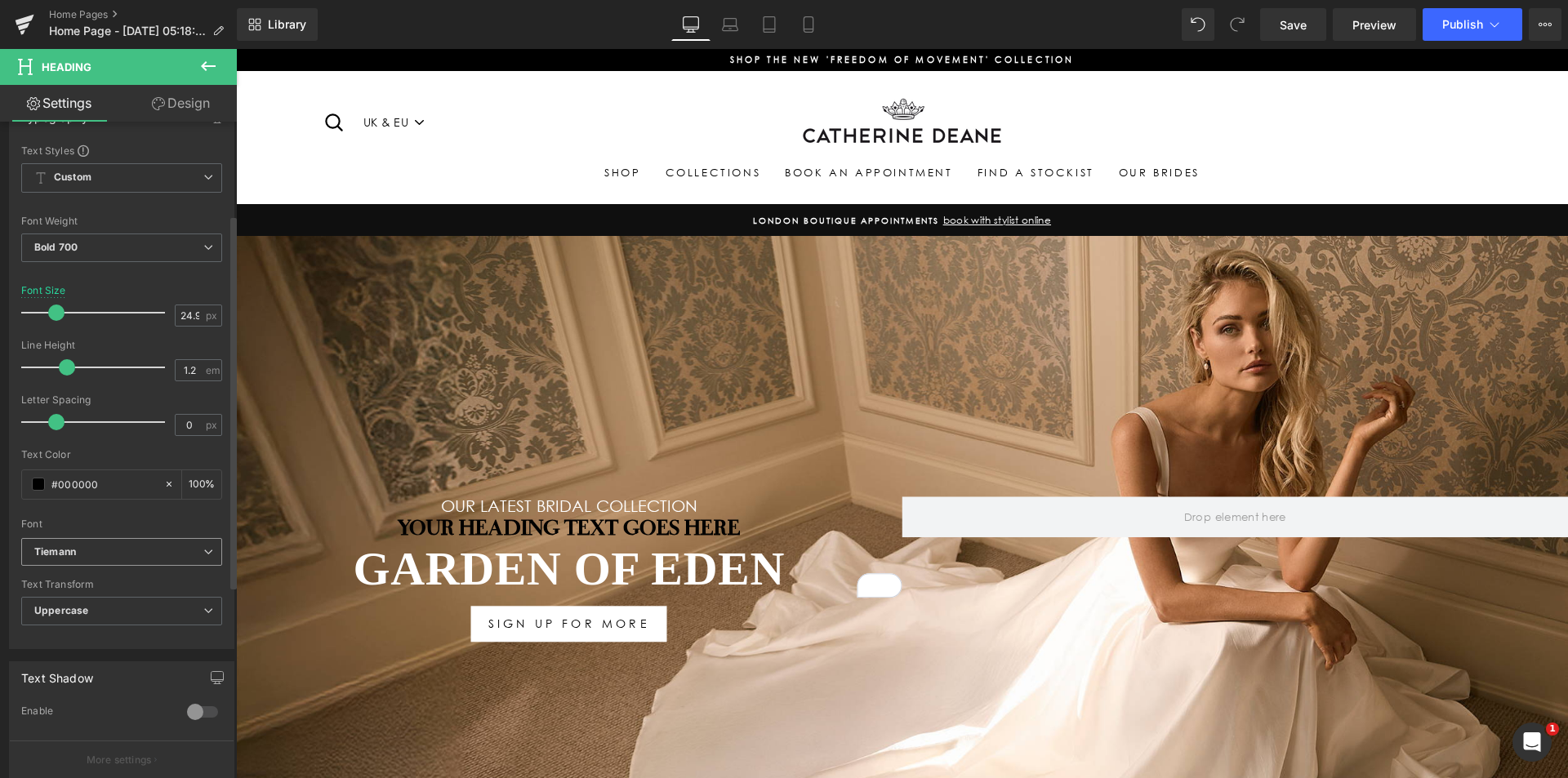
click at [79, 559] on span "Tiemann" at bounding box center [122, 552] width 201 height 28
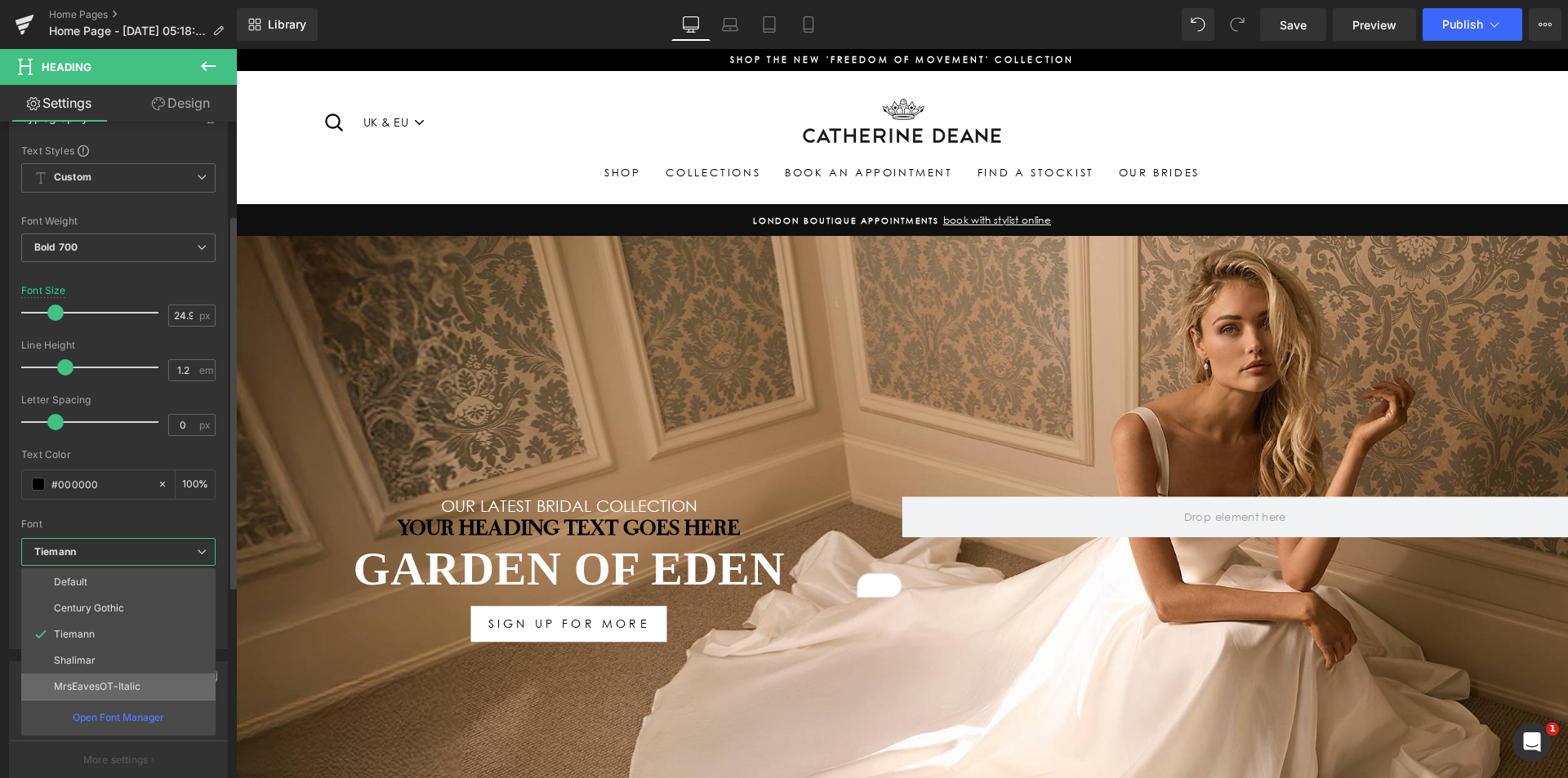
click at [113, 682] on p "MrsEavesOT-Italic" at bounding box center [97, 687] width 86 height 12
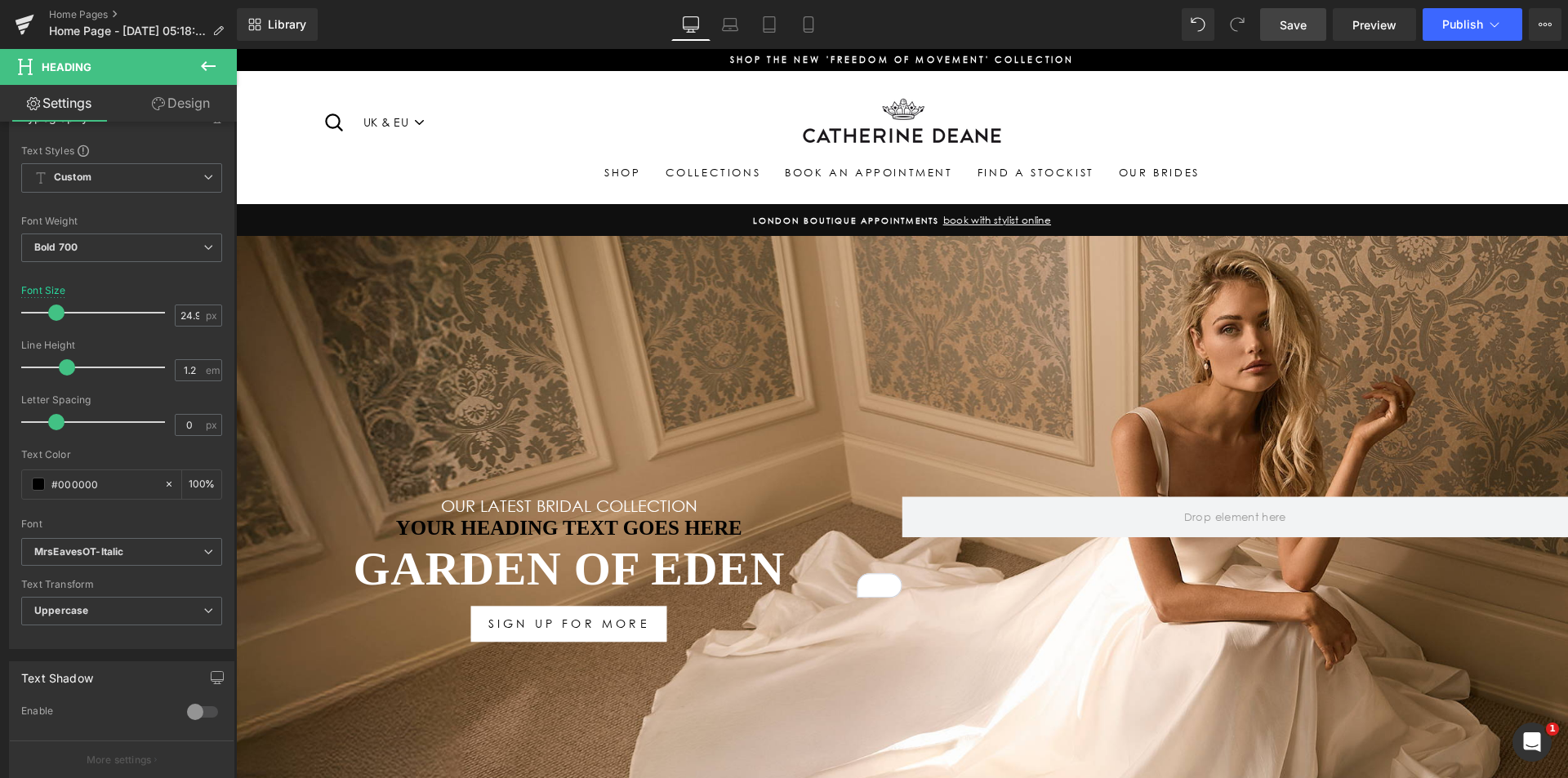
click at [1288, 21] on span "Save" at bounding box center [1293, 25] width 27 height 17
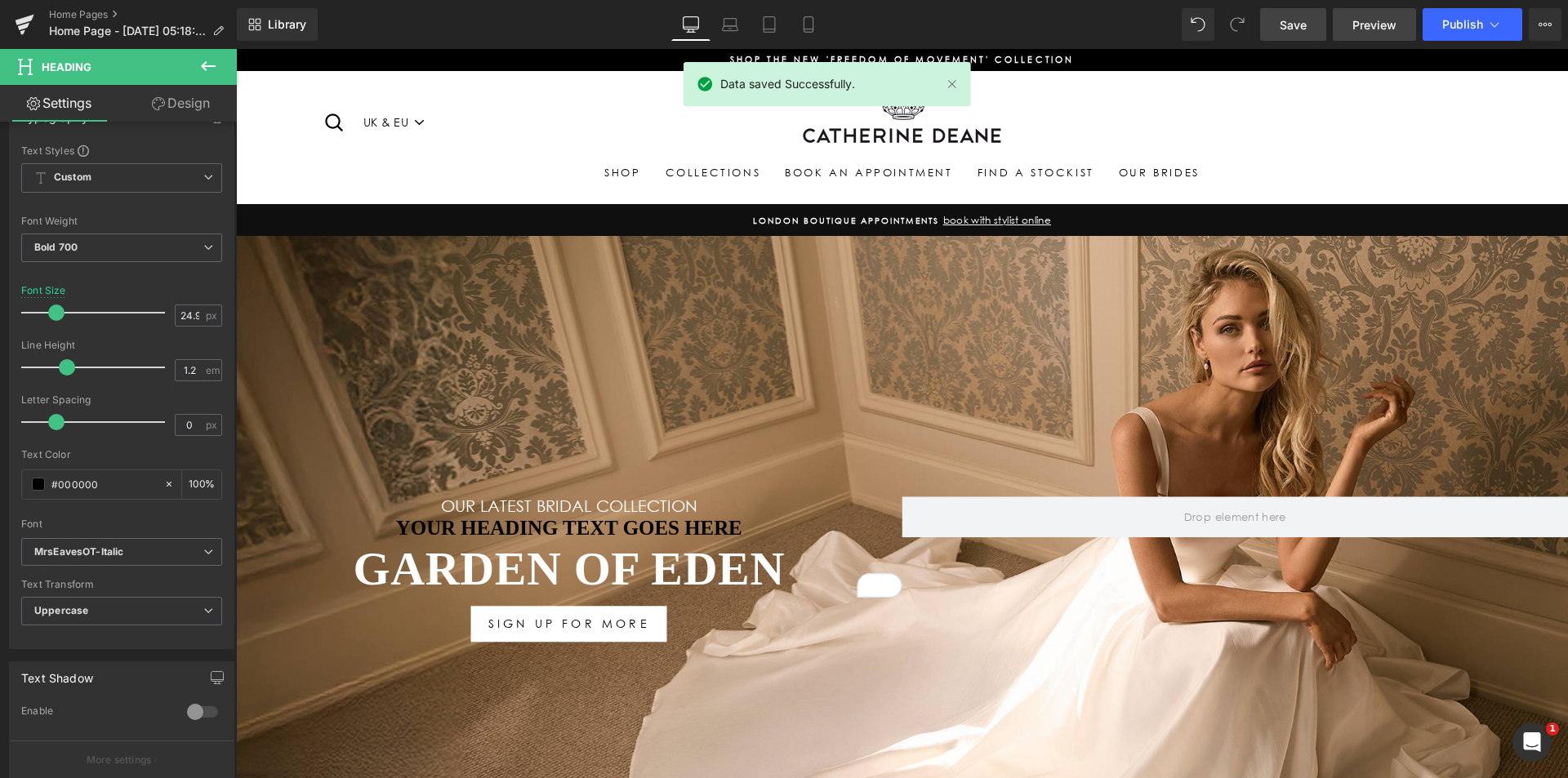
click at [1367, 30] on span "Preview" at bounding box center [1374, 25] width 44 height 17
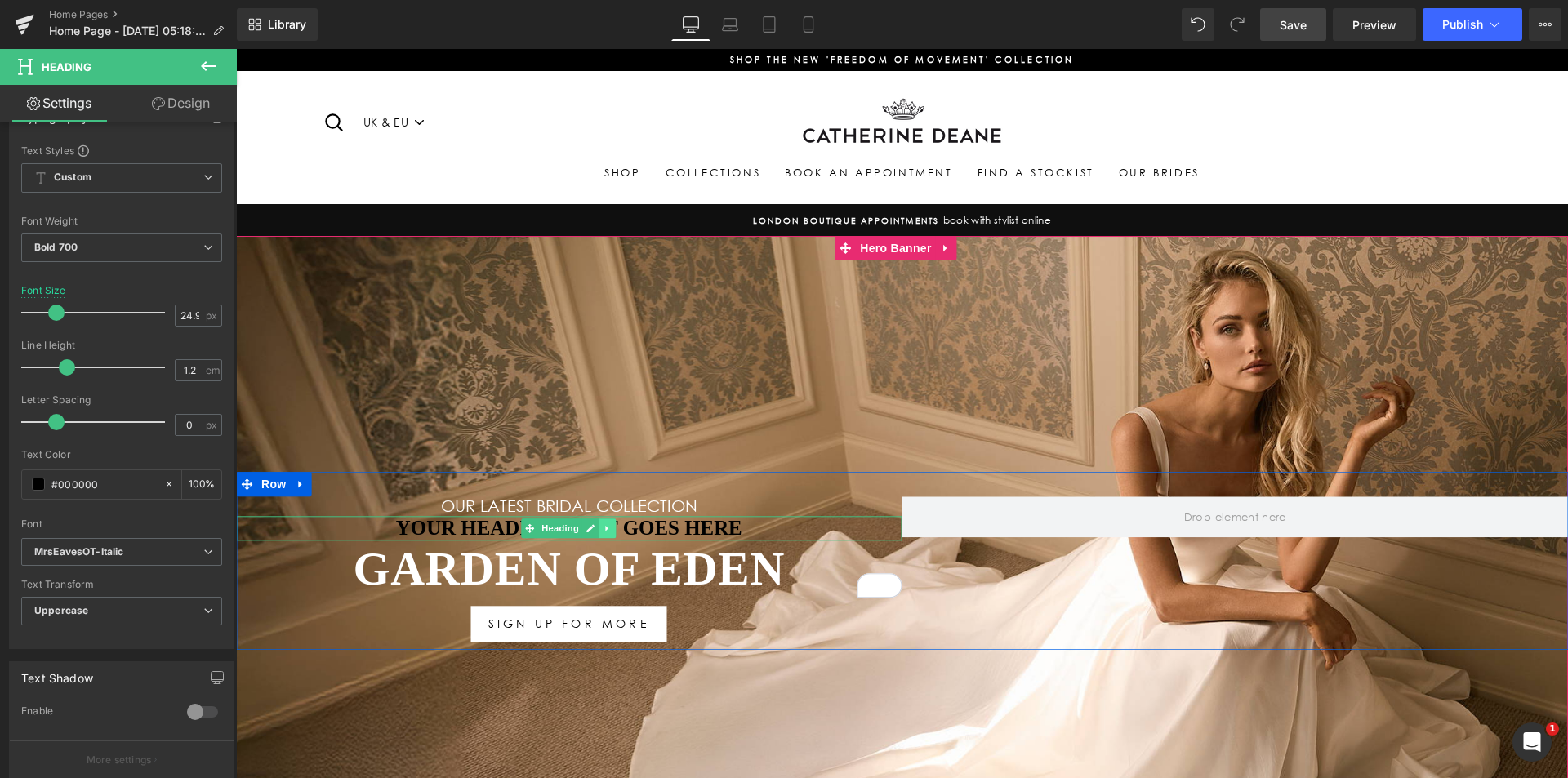
click at [606, 527] on icon at bounding box center [607, 529] width 2 height 6
click at [612, 529] on icon at bounding box center [616, 529] width 9 height 9
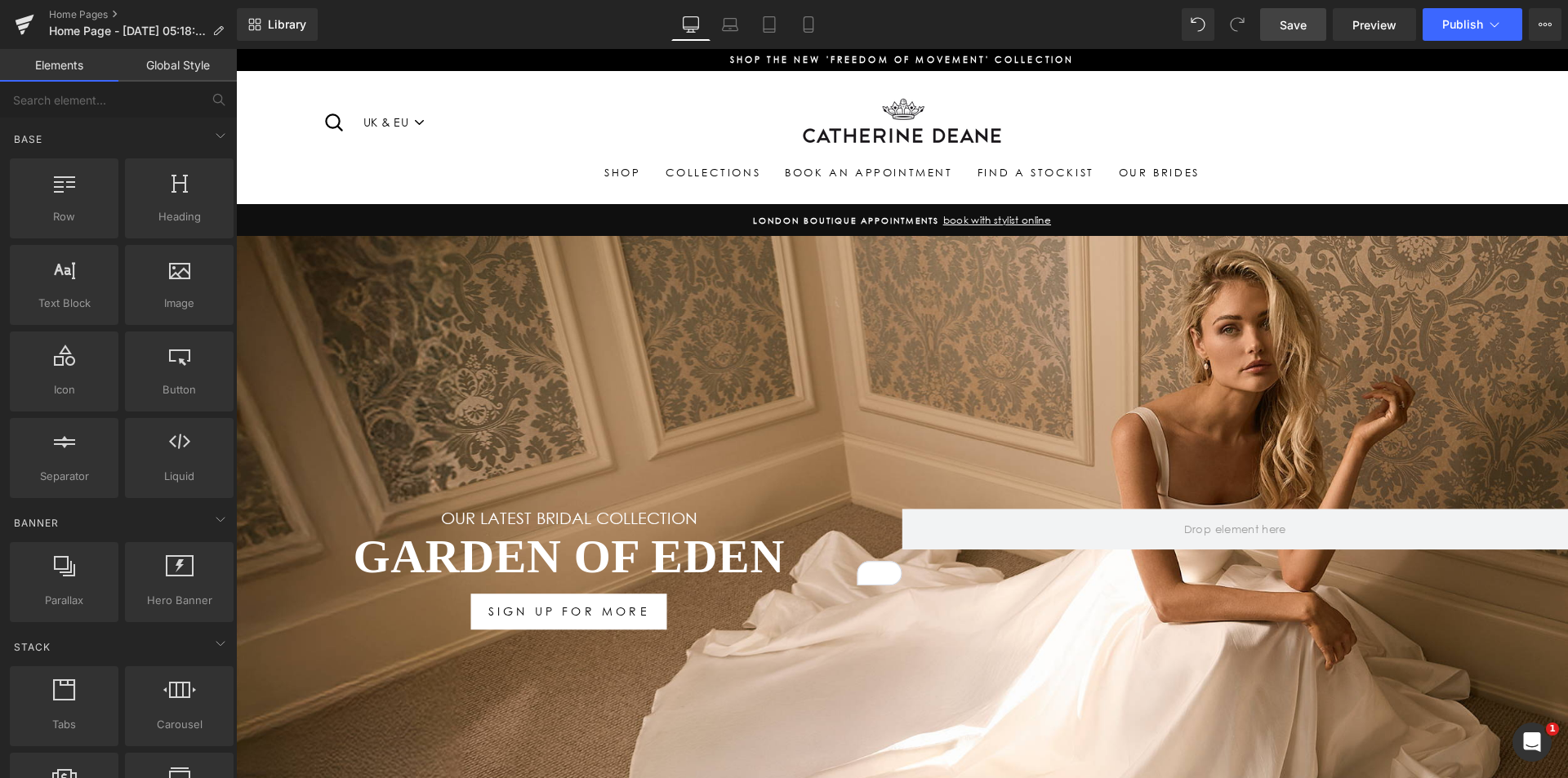
click at [1300, 30] on span "Save" at bounding box center [1293, 25] width 27 height 17
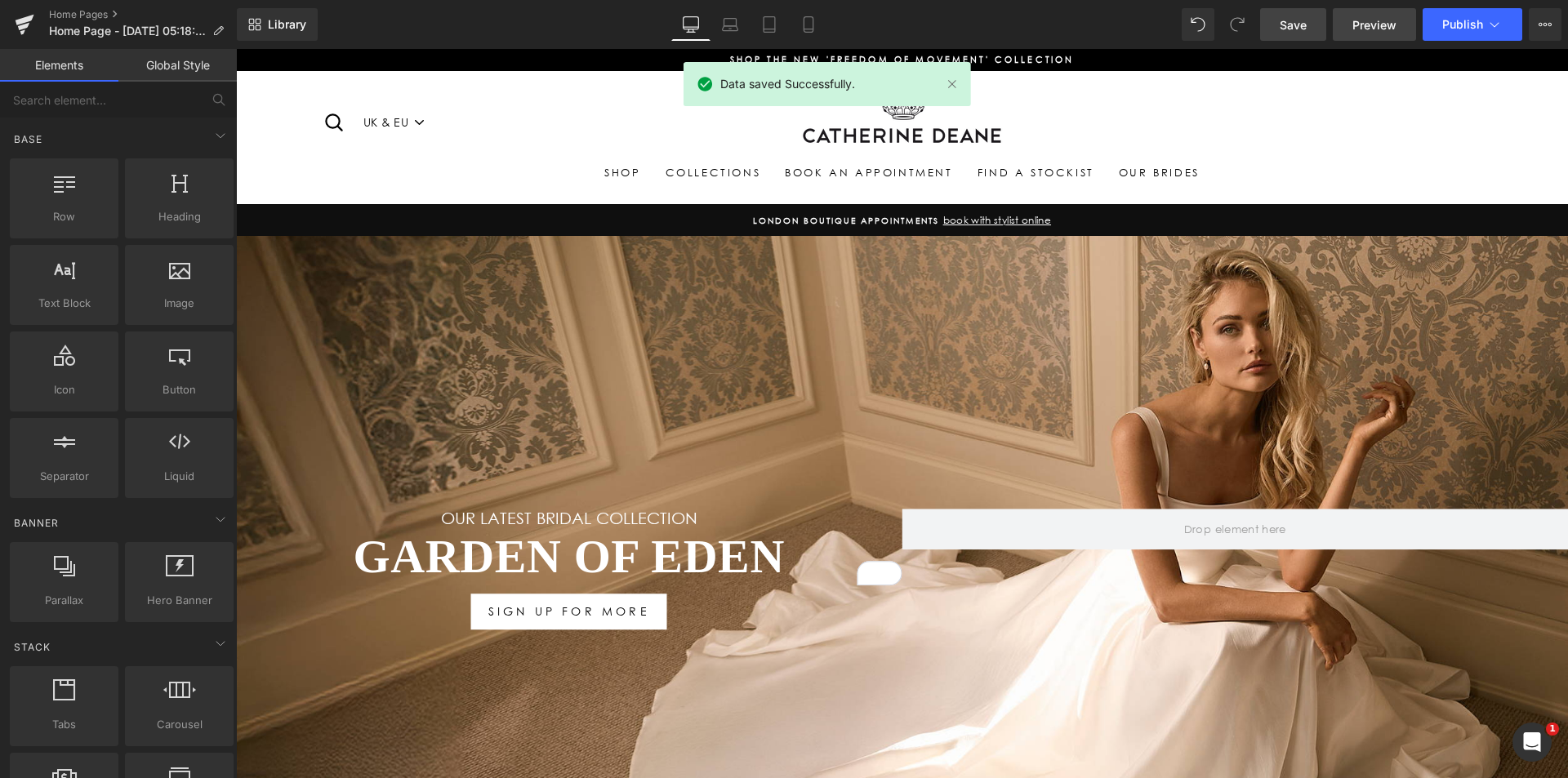
click at [1376, 28] on span "Preview" at bounding box center [1374, 25] width 44 height 17
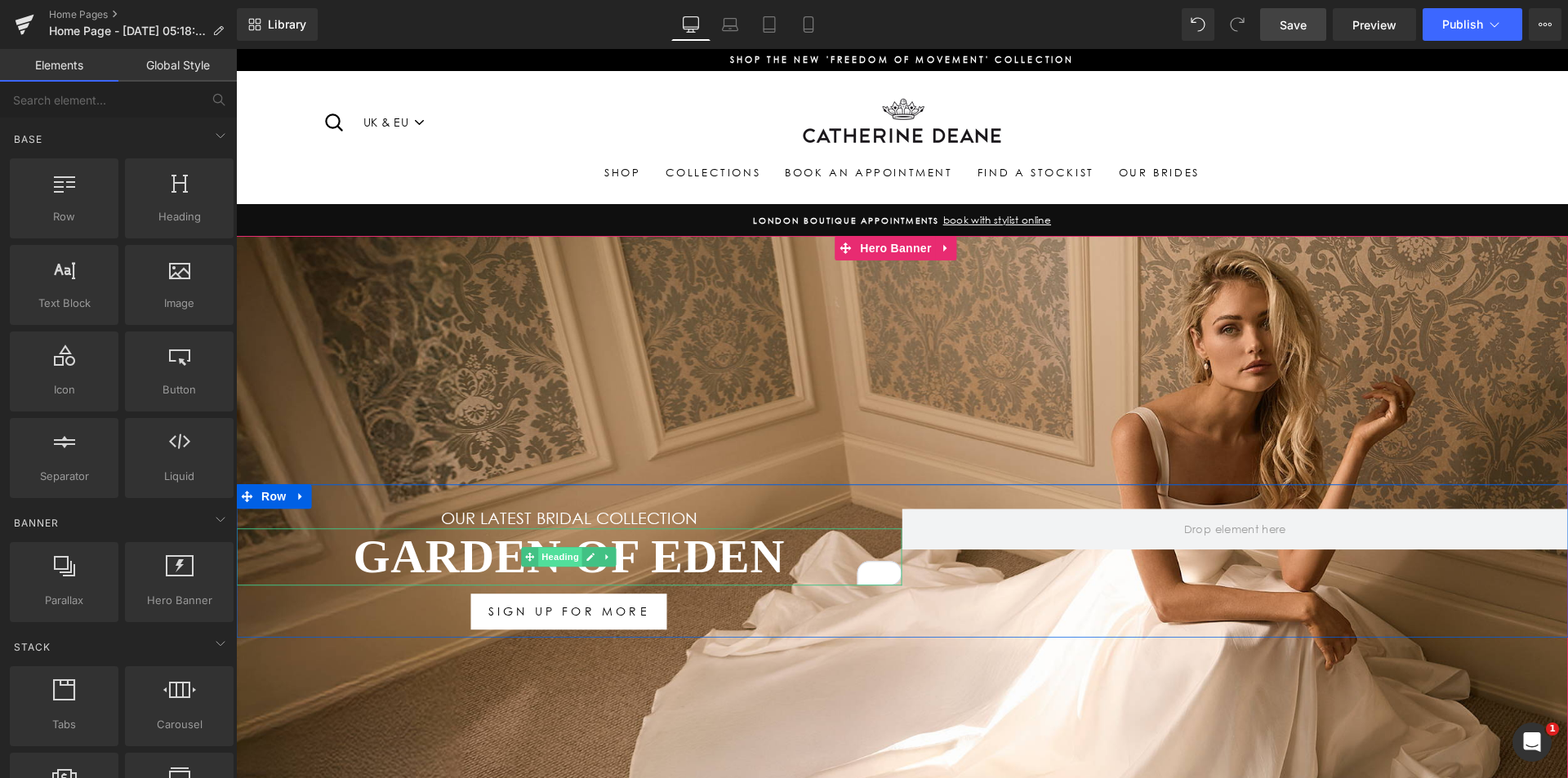
click at [551, 554] on span "Heading" at bounding box center [560, 557] width 44 height 20
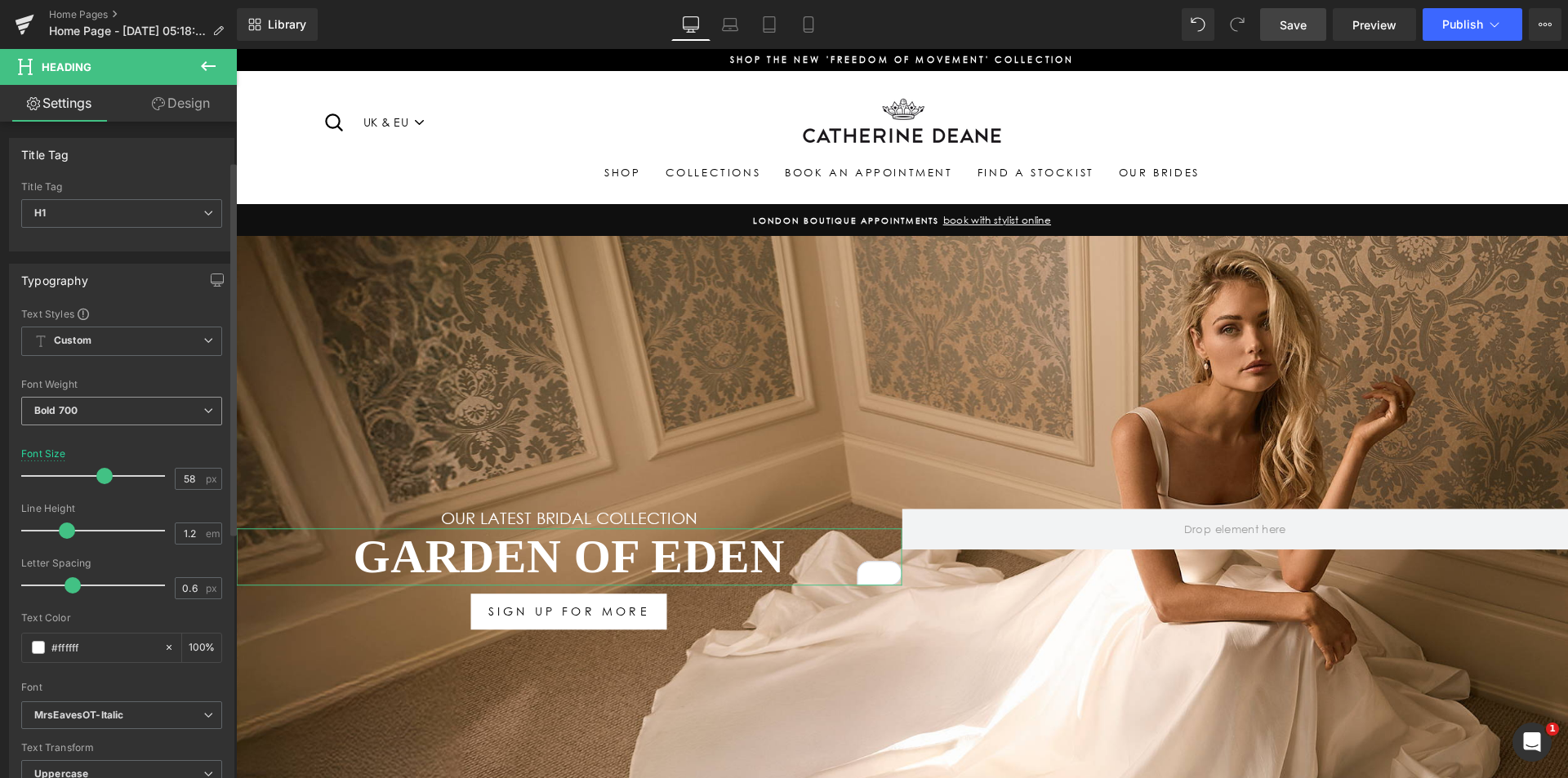
scroll to position [245, 0]
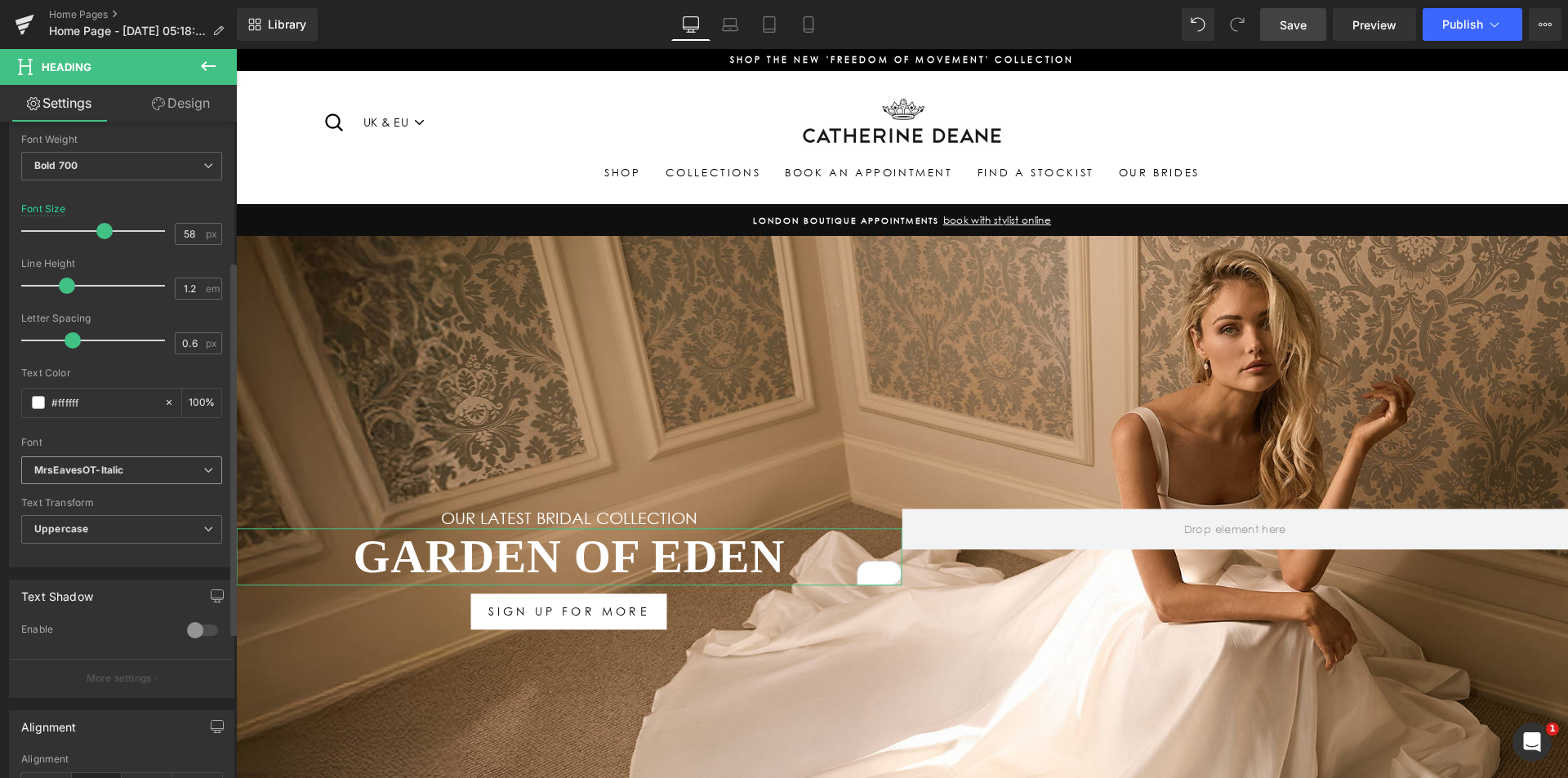
click at [95, 466] on icon "MrsEavesOT-Italic" at bounding box center [78, 470] width 89 height 14
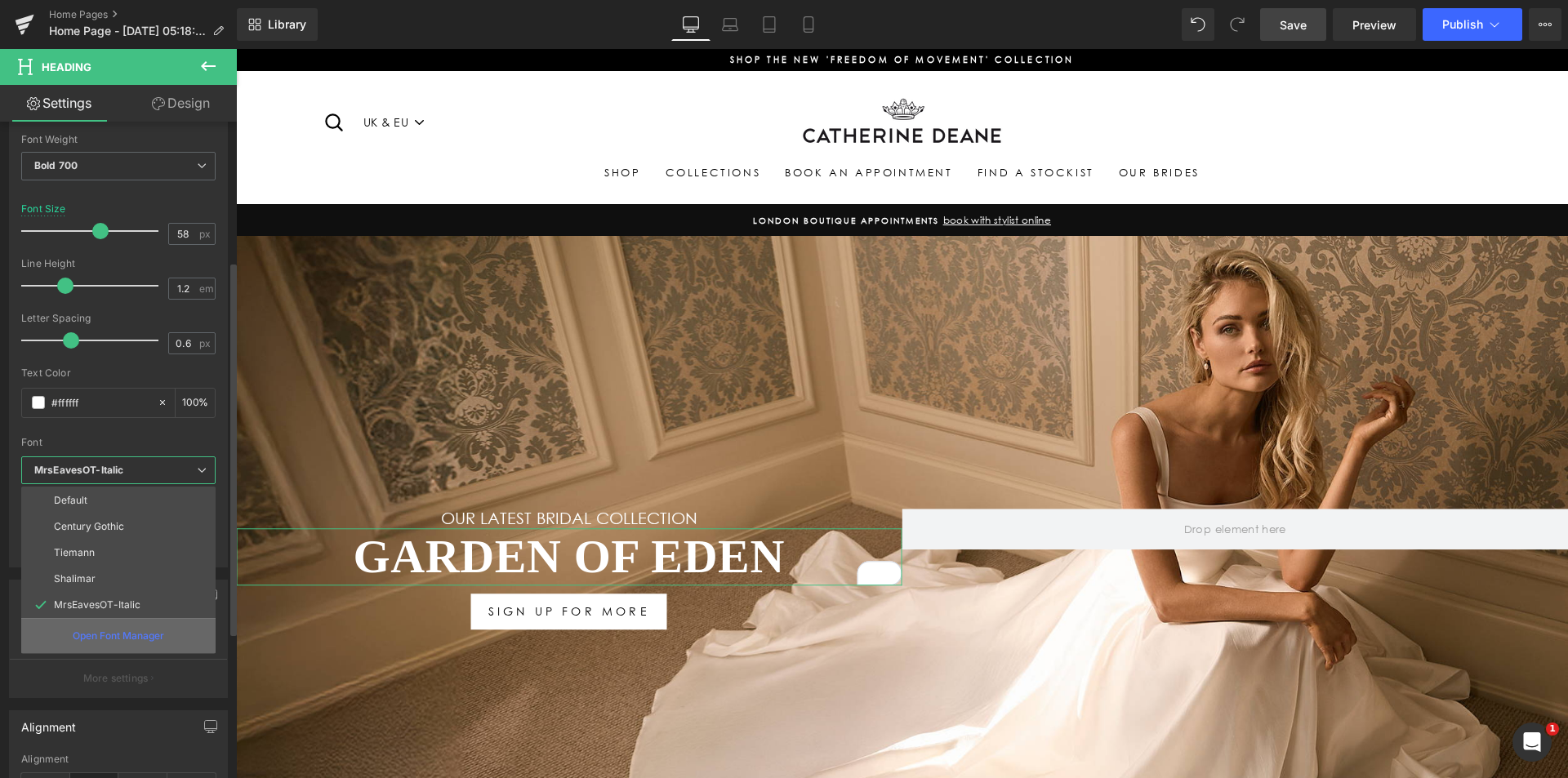
click at [107, 635] on p "Open Font Manager" at bounding box center [118, 636] width 91 height 15
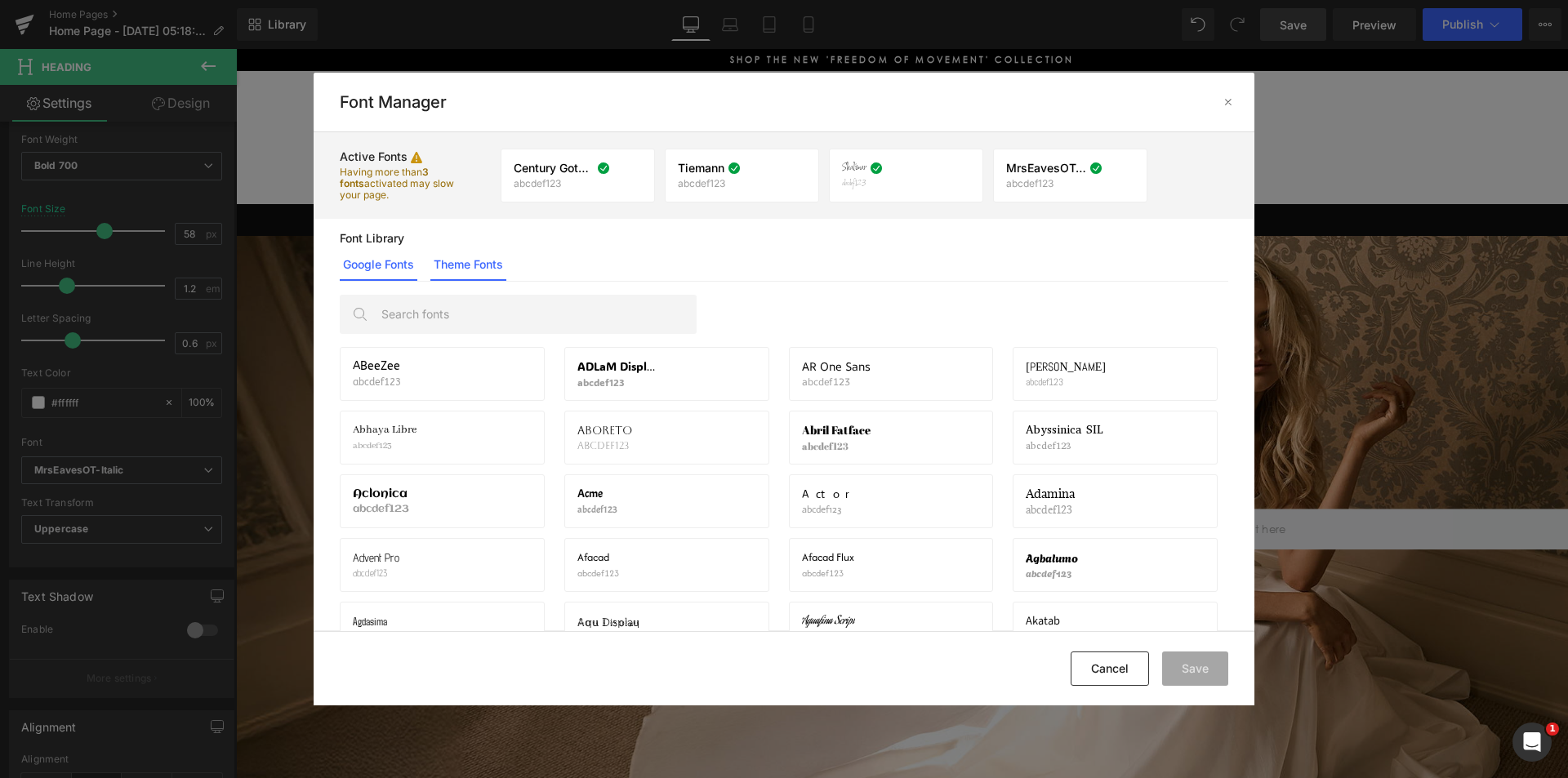
click at [474, 272] on link "Theme Fonts" at bounding box center [468, 264] width 76 height 32
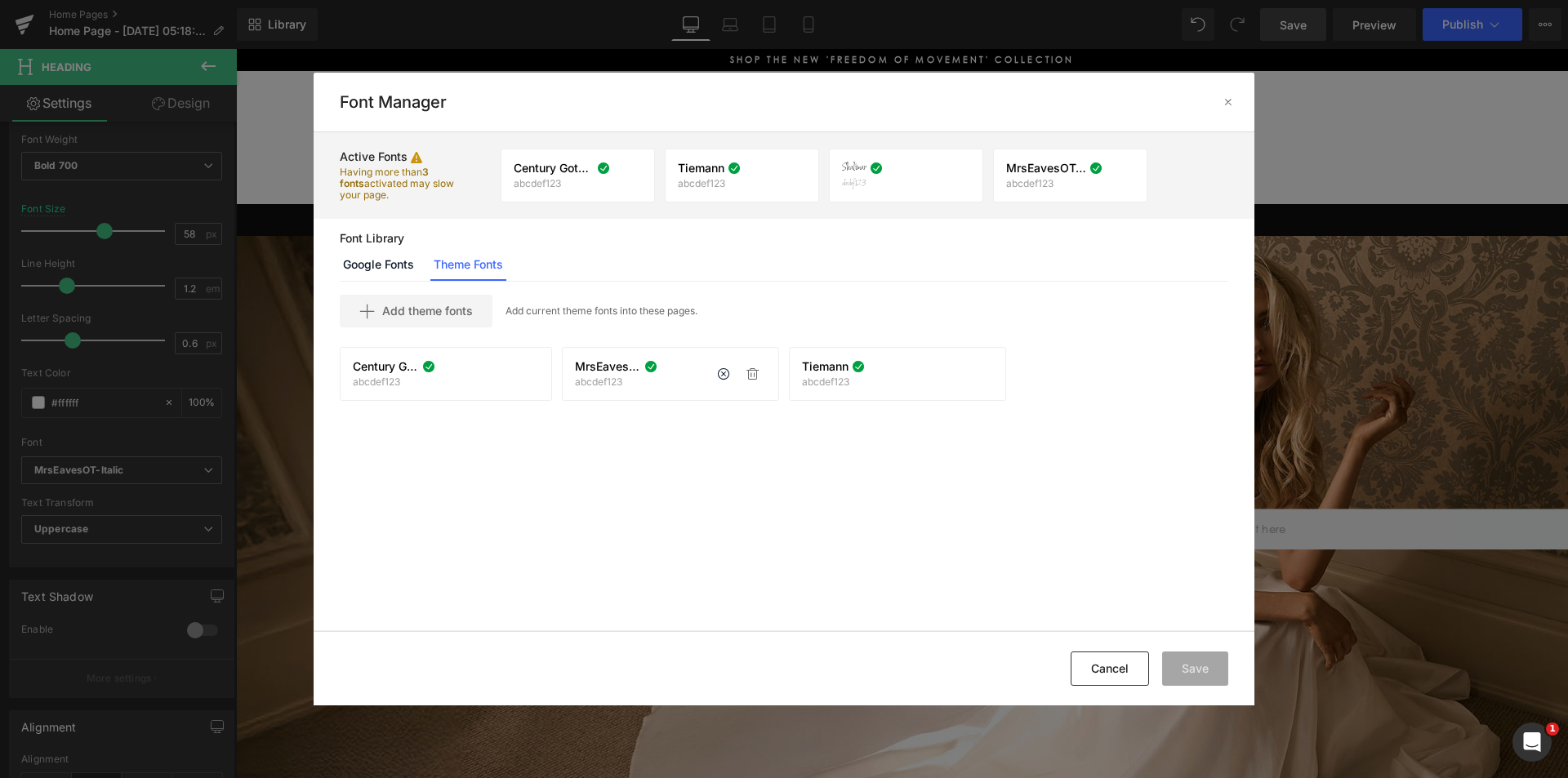
click at [649, 369] on icon at bounding box center [651, 367] width 13 height 13
click at [1094, 170] on icon at bounding box center [1096, 169] width 13 height 13
drag, startPoint x: 338, startPoint y: 169, endPoint x: 369, endPoint y: 193, distance: 39.2
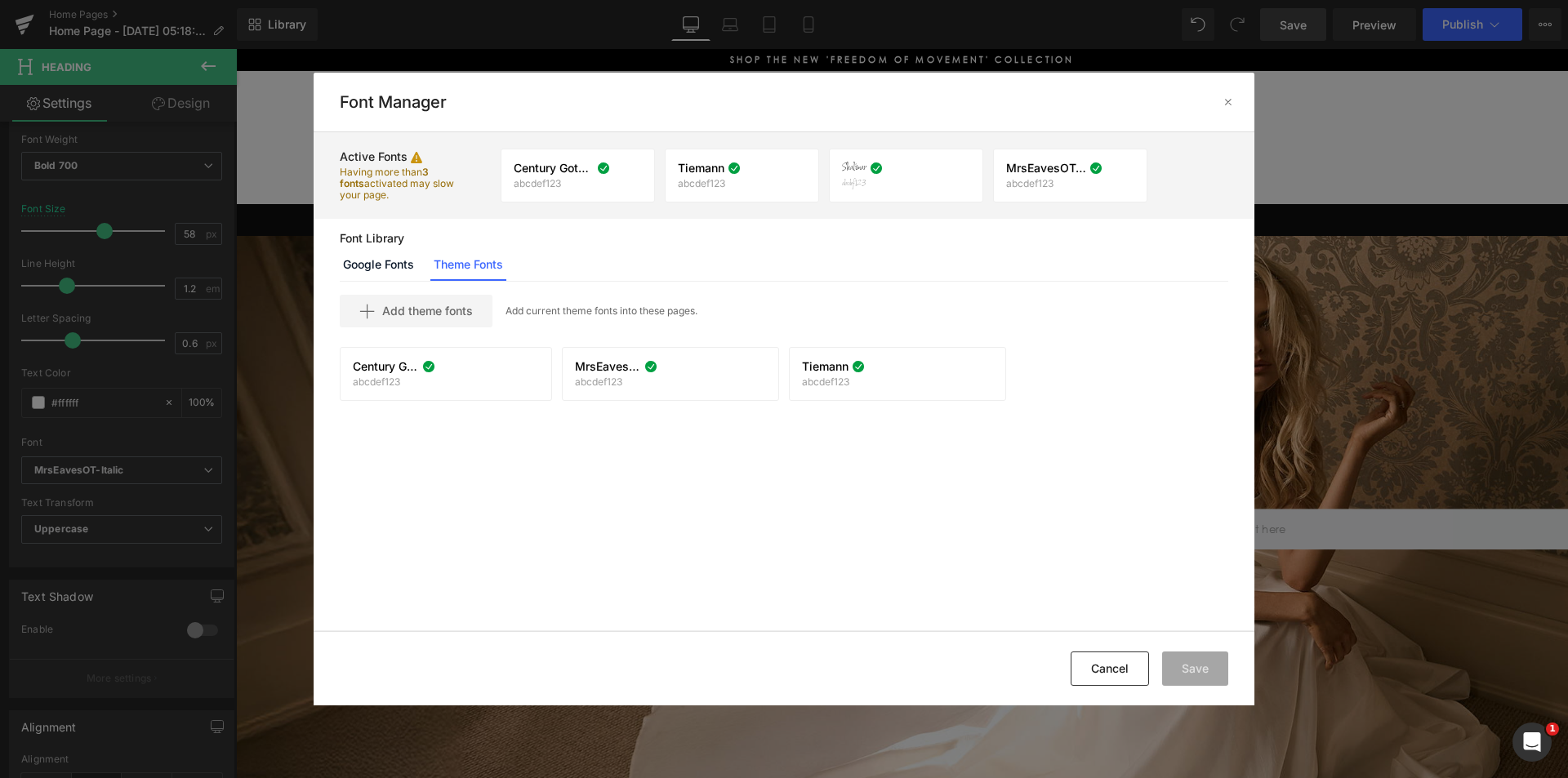
click at [369, 193] on div "Active Fonts Having more than 3 fonts activated may slow your page. Century Got…" at bounding box center [784, 175] width 941 height 86
click at [424, 194] on p "Having more than 3 fonts activated may slow your page." at bounding box center [399, 183] width 118 height 34
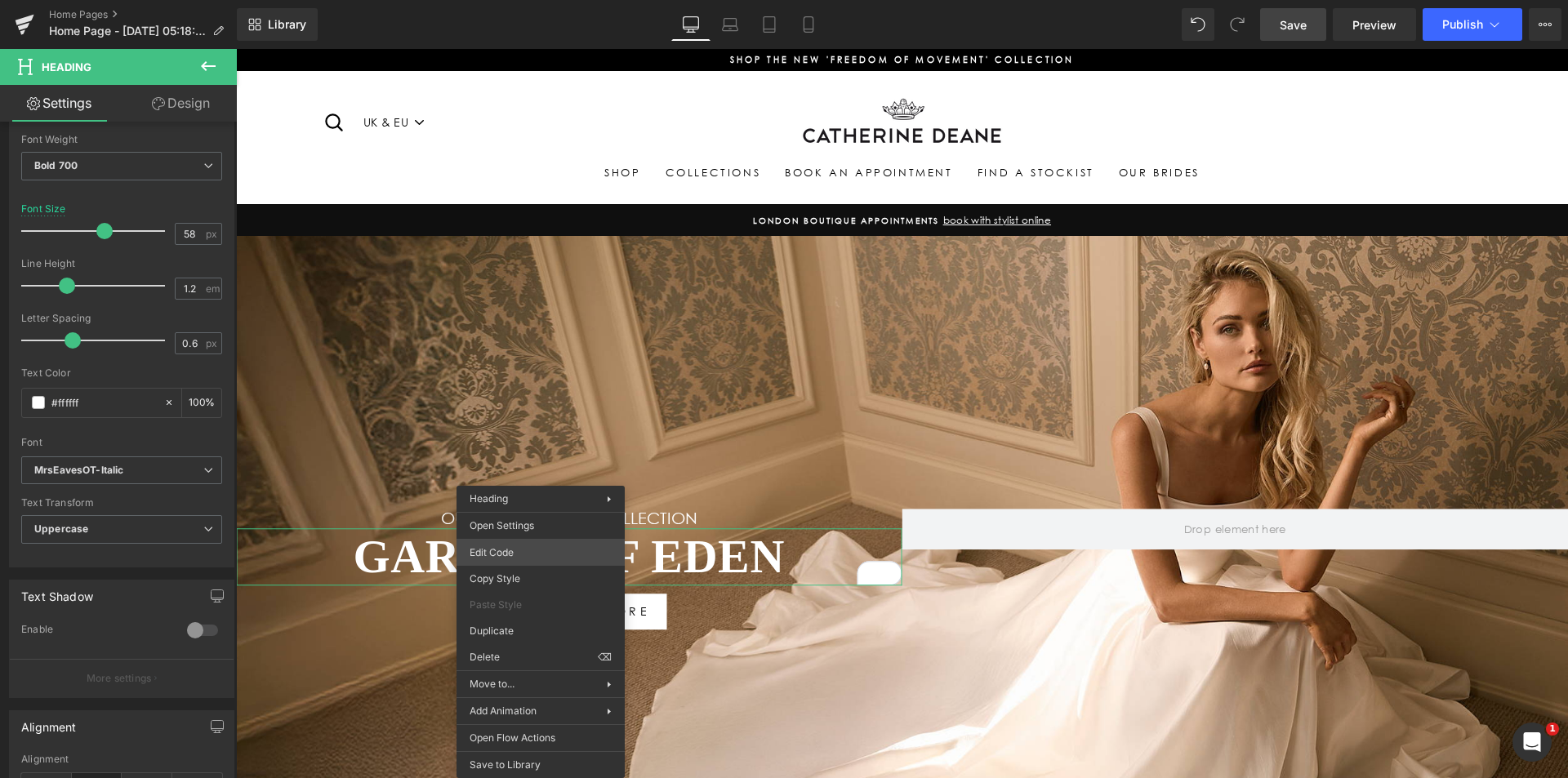
click at [535, 0] on div "Heading You are previewing how the will restyle your page. You can not edit Ele…" at bounding box center [784, 0] width 1568 height 0
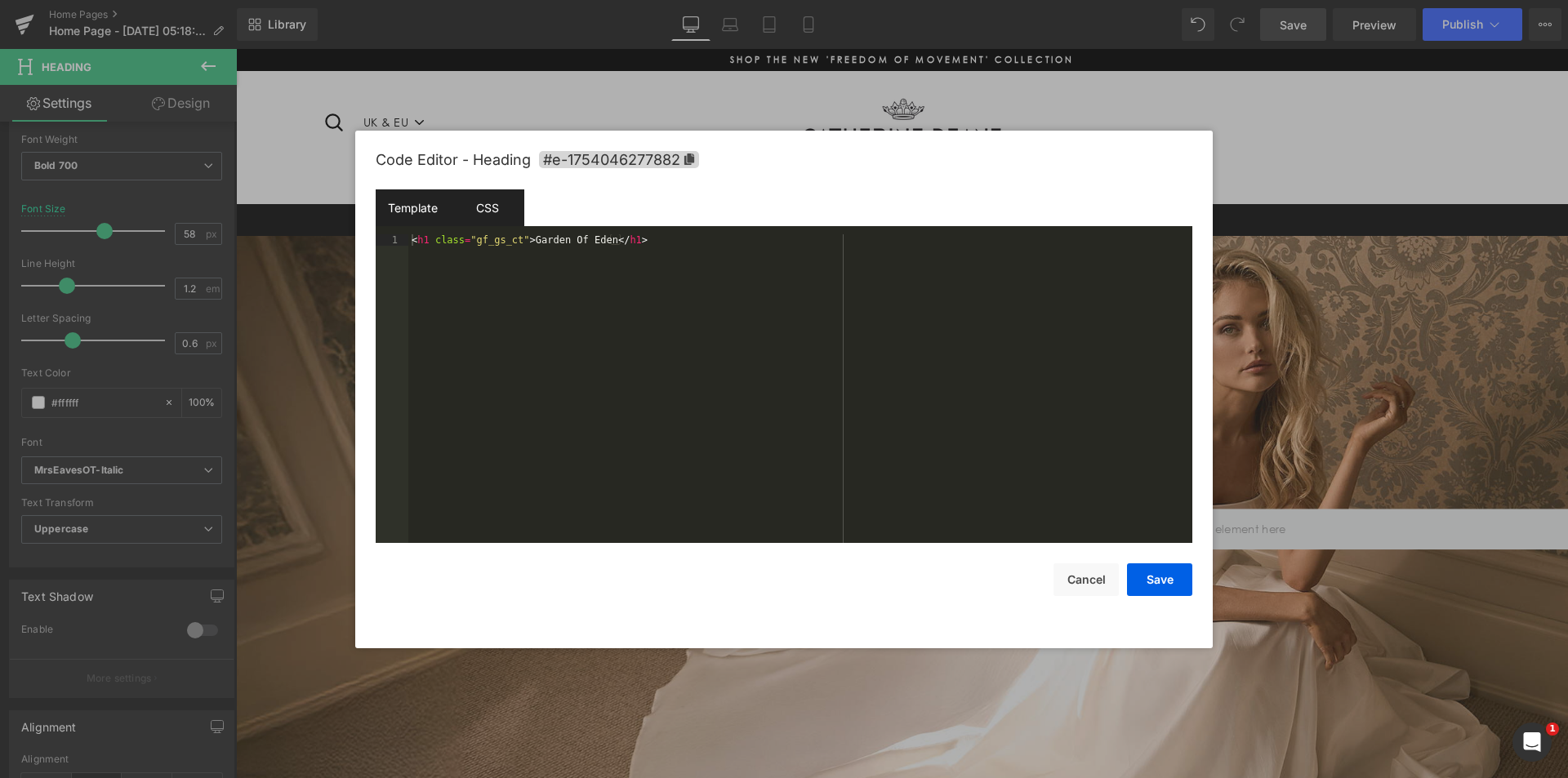
click at [505, 191] on div "CSS" at bounding box center [486, 208] width 74 height 37
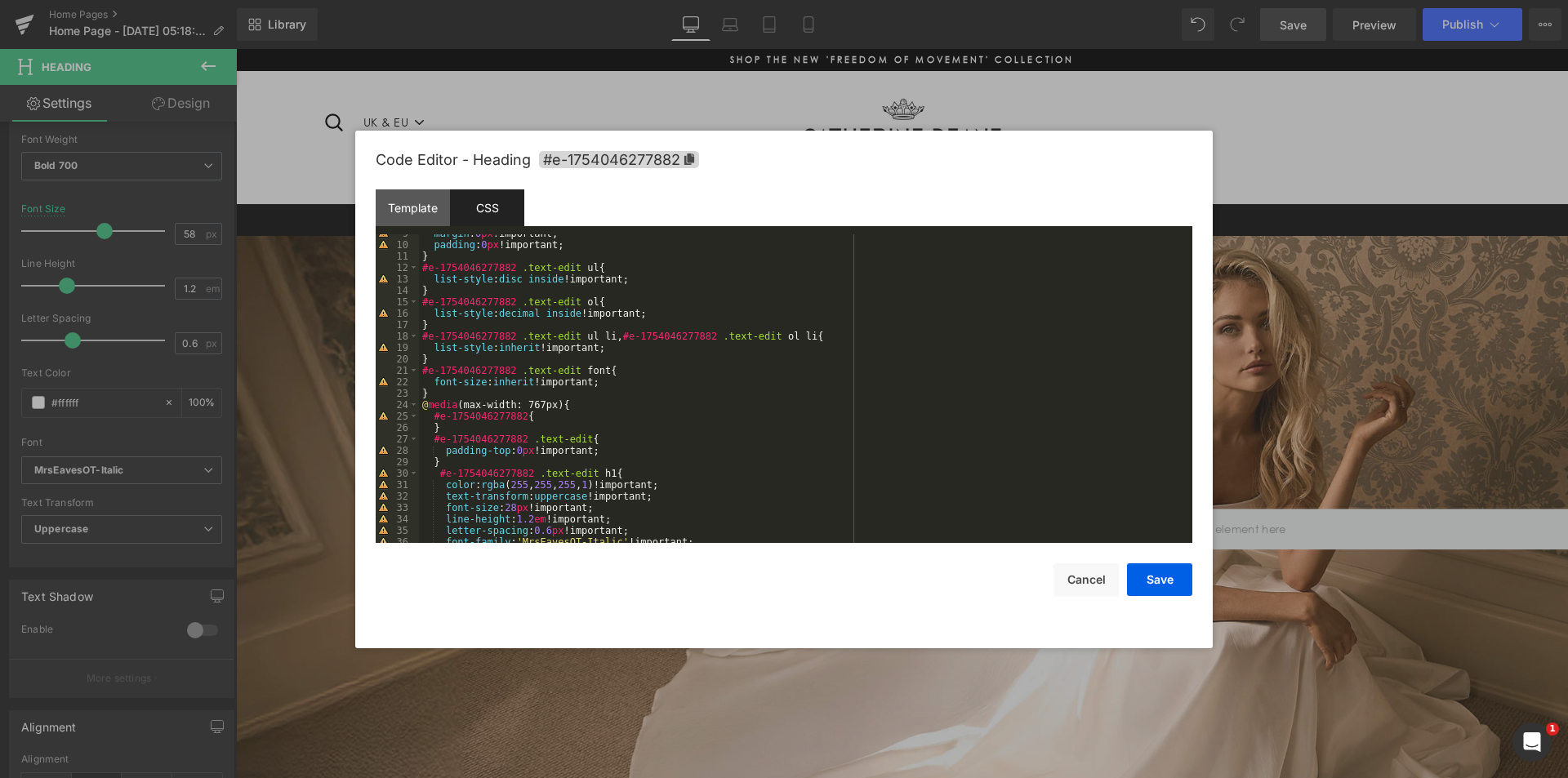
scroll to position [147, 0]
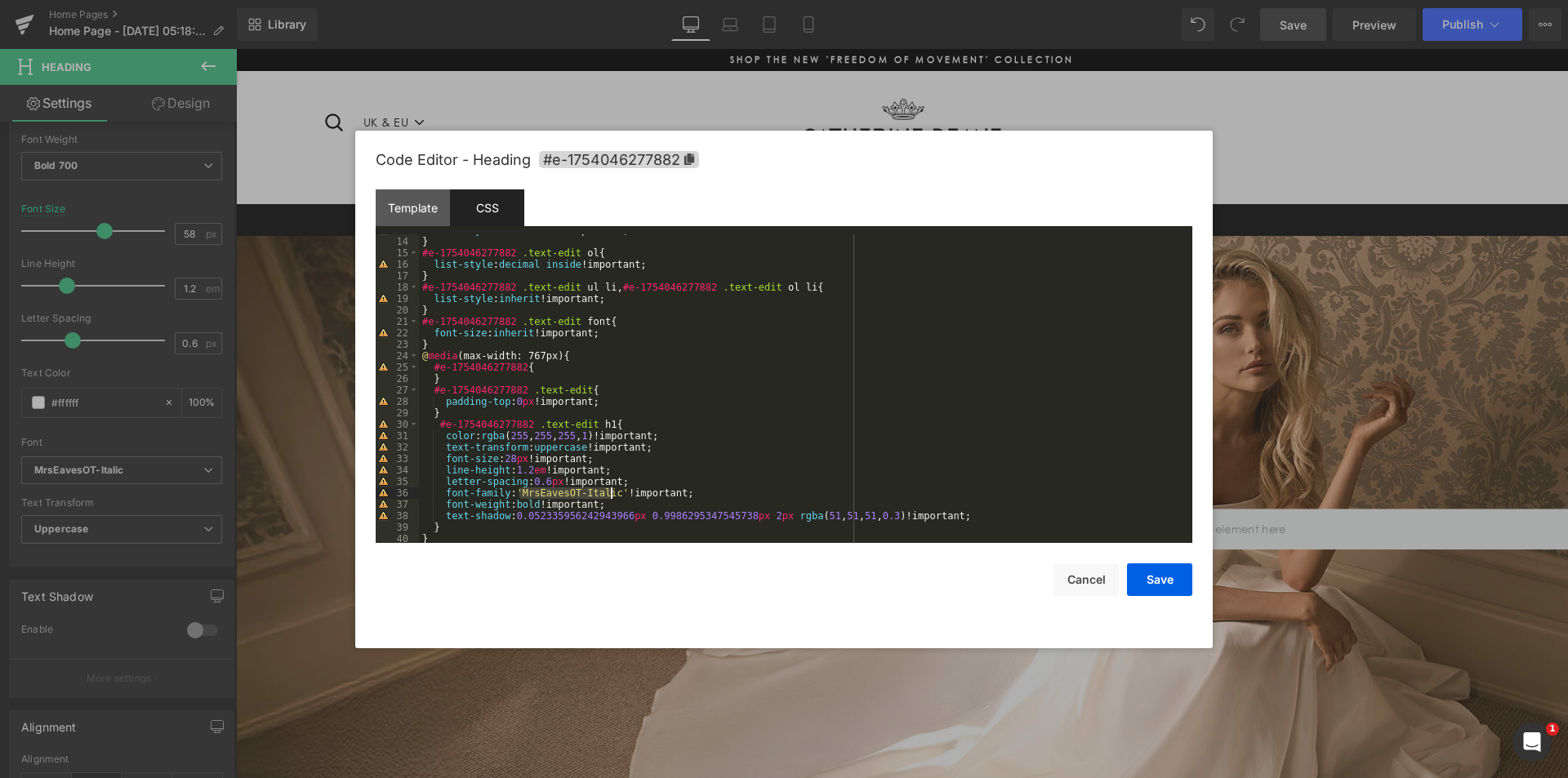
drag, startPoint x: 520, startPoint y: 496, endPoint x: 609, endPoint y: 496, distance: 89.0
click at [609, 496] on div "list-style : disc inside !important; } #e-1754046277882 .text-edit ol { list-st…" at bounding box center [802, 390] width 767 height 332
click at [1258, 155] on div at bounding box center [784, 389] width 1568 height 778
